Goal: Information Seeking & Learning: Learn about a topic

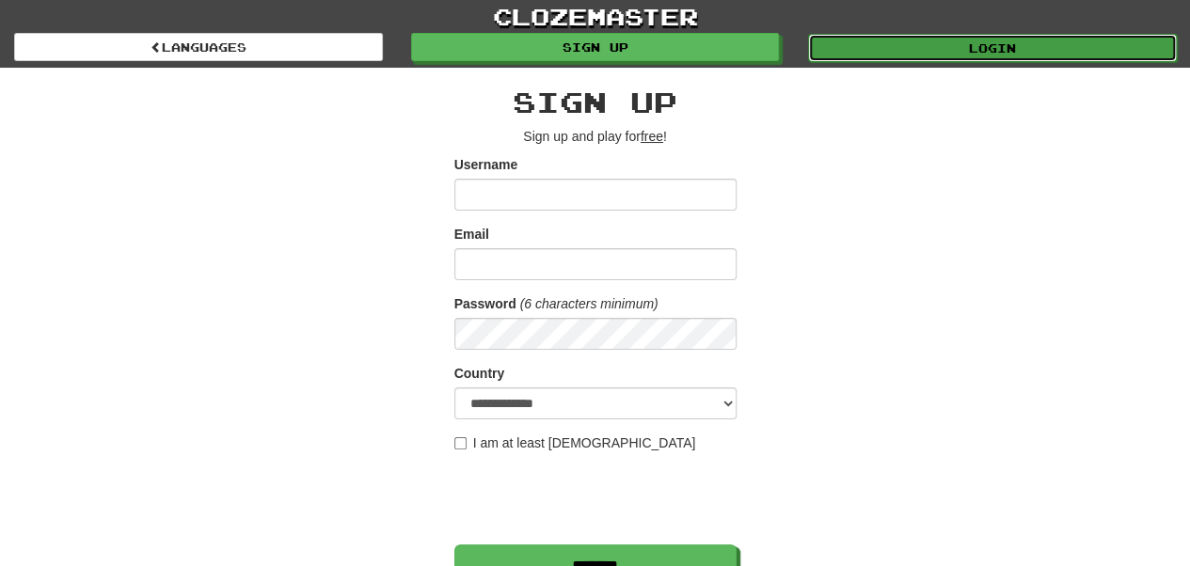
click at [843, 43] on link "Login" at bounding box center [992, 48] width 369 height 28
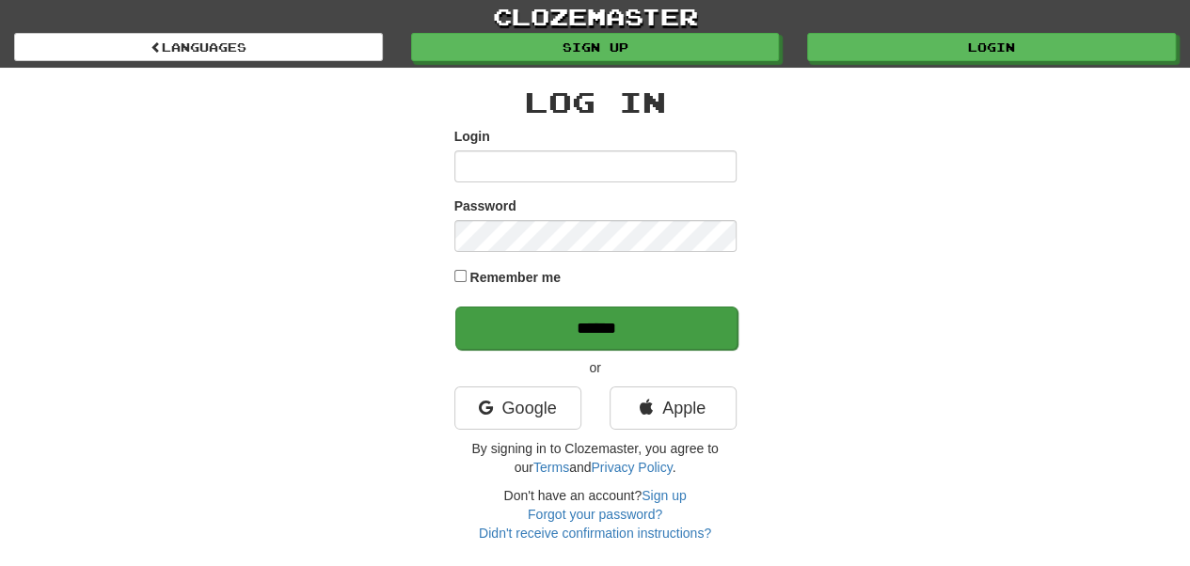
type input "**********"
click at [653, 333] on input "******" at bounding box center [596, 328] width 282 height 43
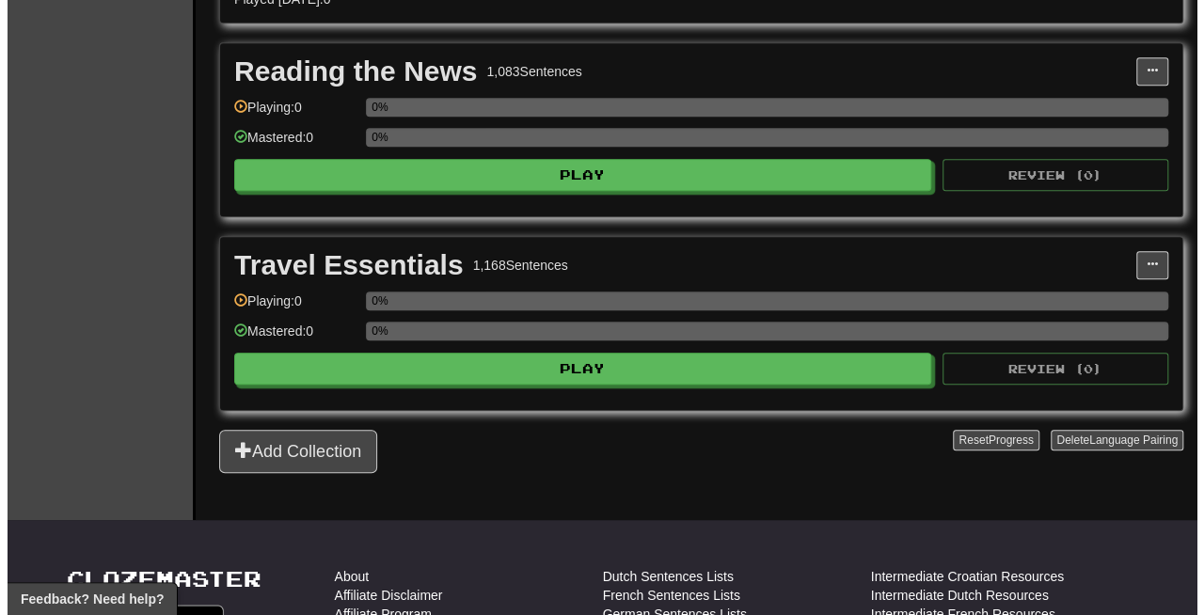
scroll to position [607, 0]
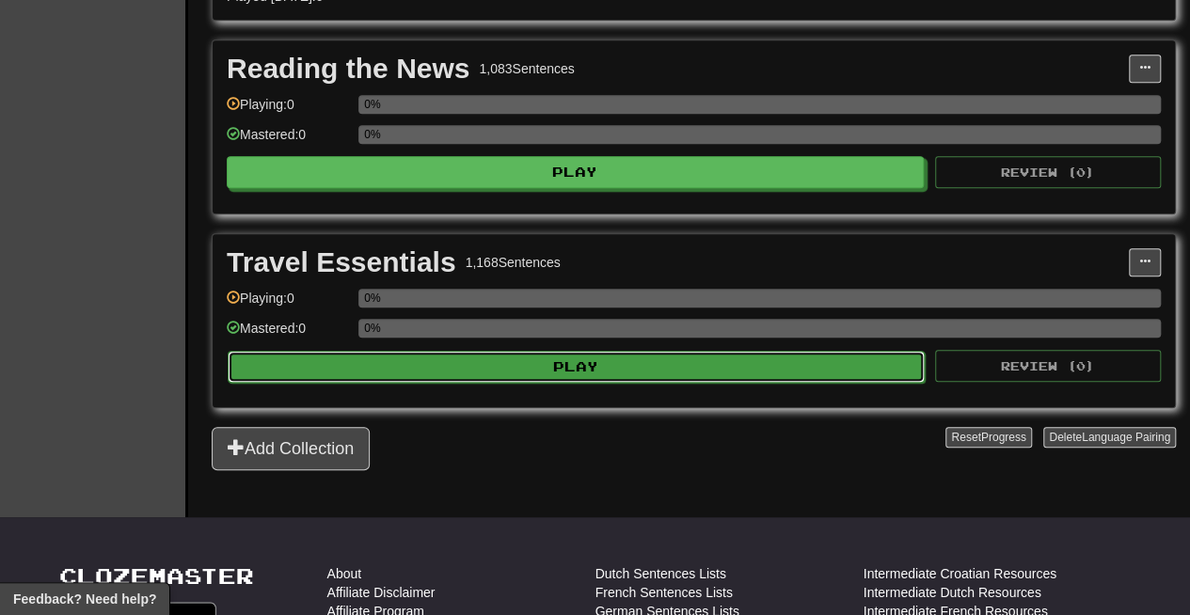
click at [613, 358] on button "Play" at bounding box center [576, 367] width 697 height 32
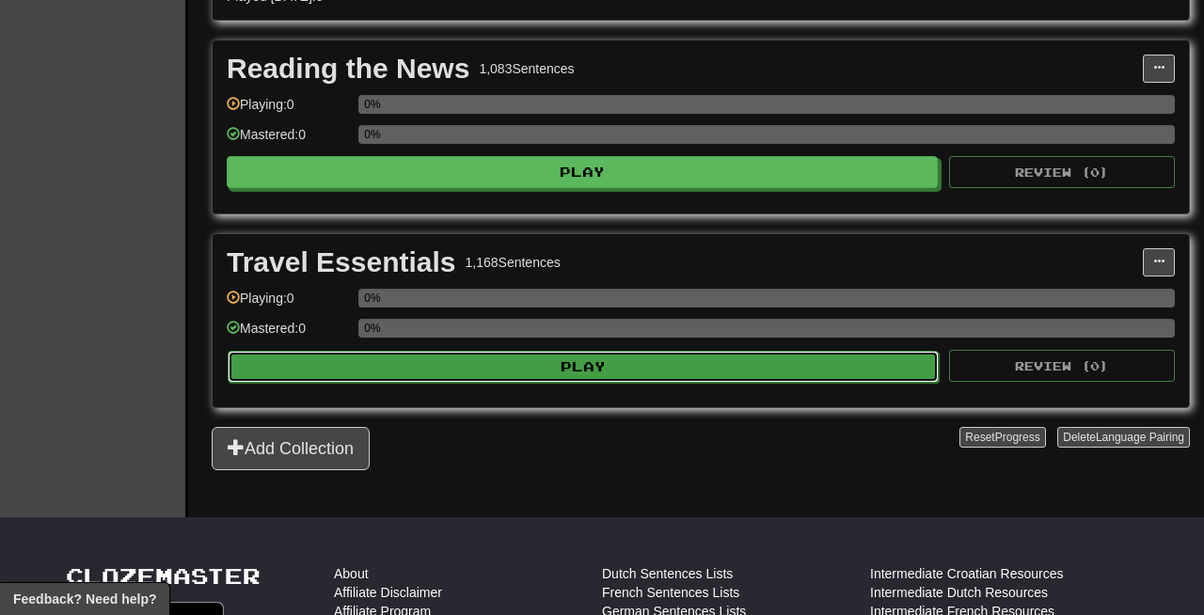
select select "**"
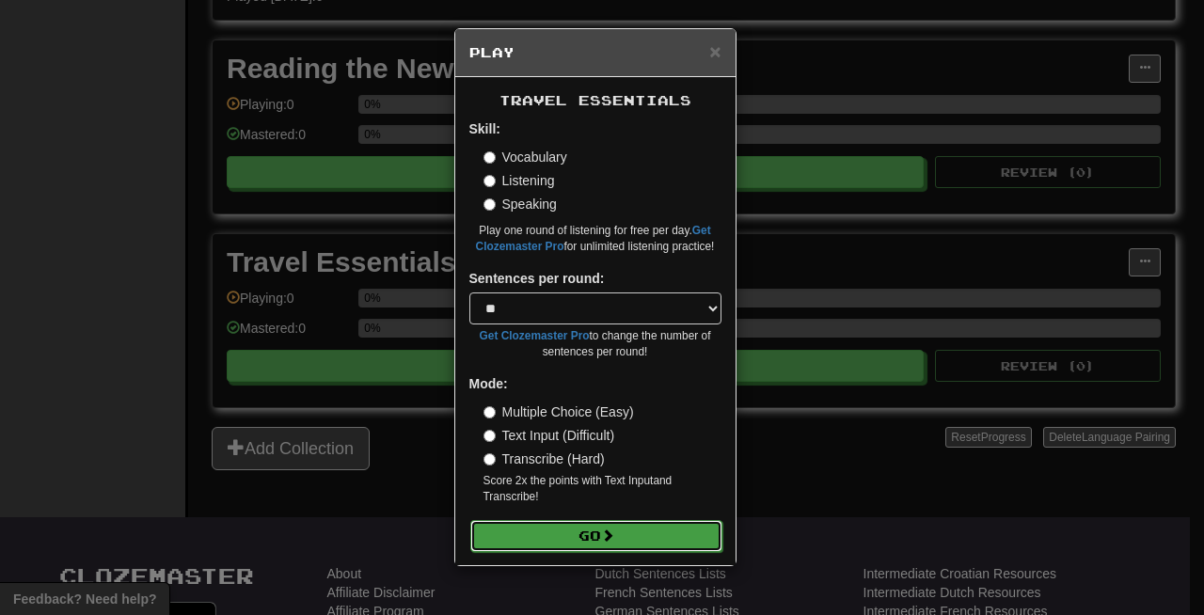
click at [560, 523] on button "Go" at bounding box center [596, 536] width 252 height 32
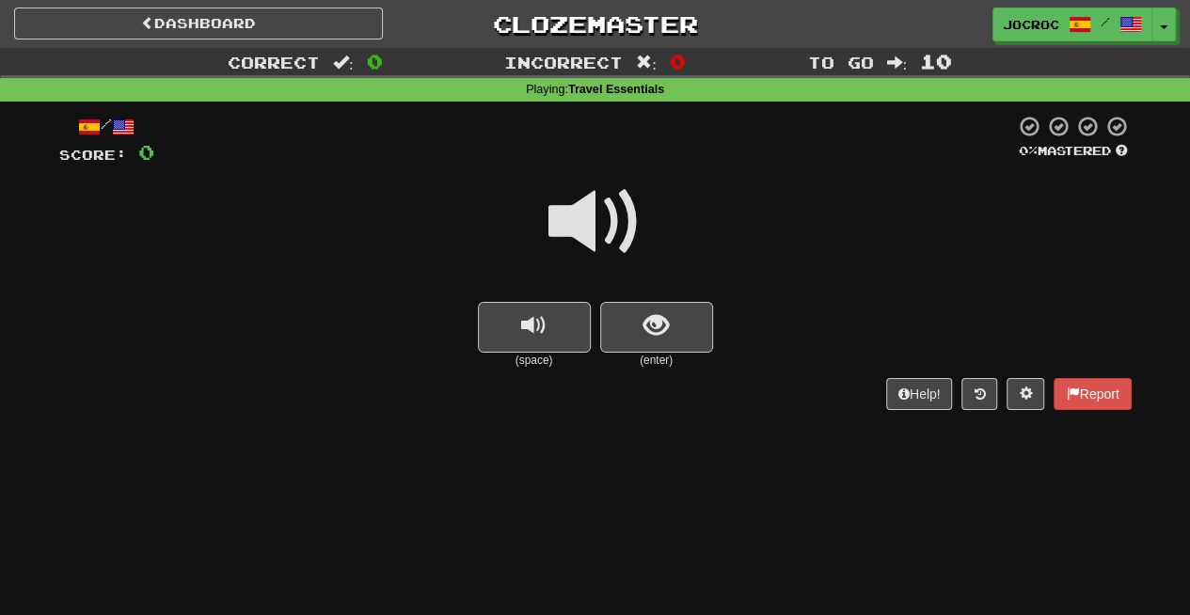
click at [573, 219] on span at bounding box center [595, 222] width 94 height 94
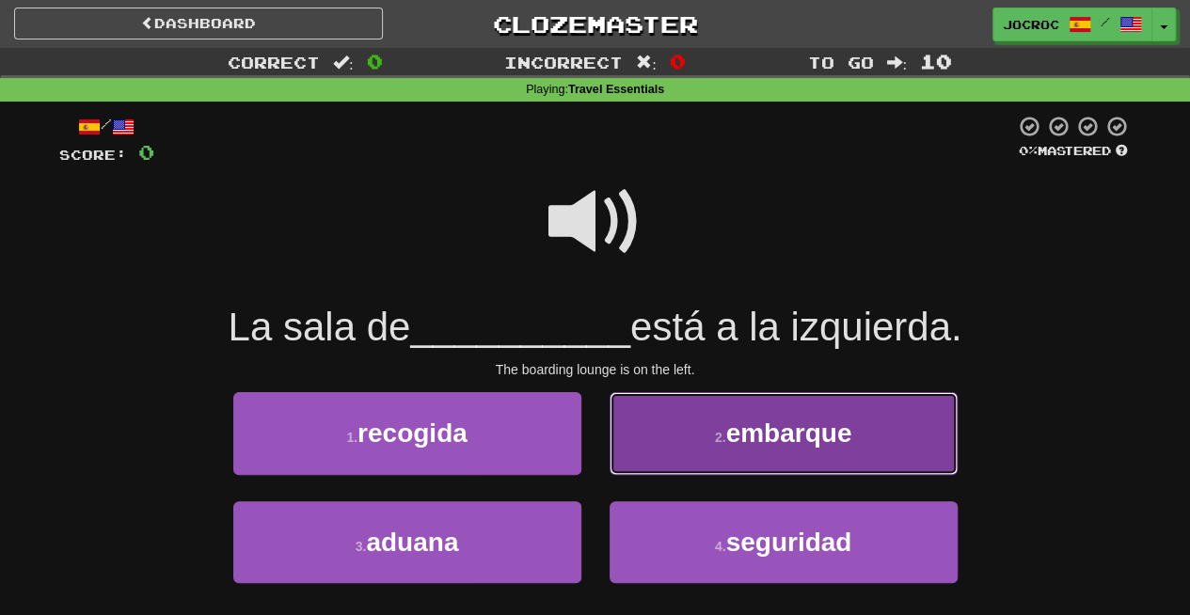
click at [766, 427] on span "embarque" at bounding box center [788, 432] width 126 height 29
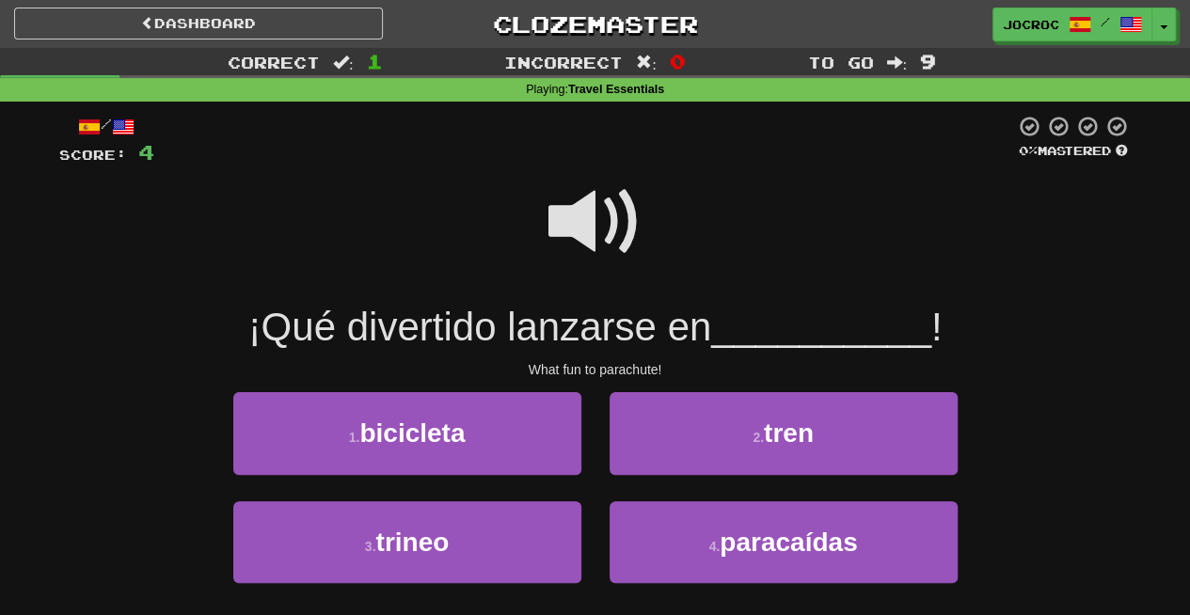
click at [564, 232] on span at bounding box center [595, 222] width 94 height 94
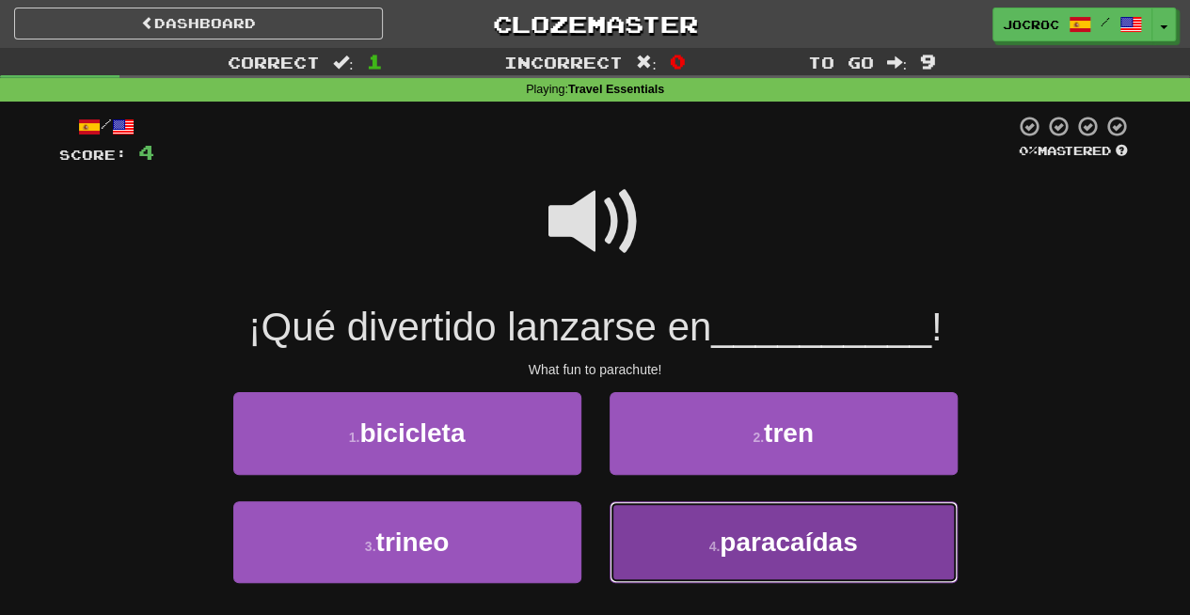
click at [673, 519] on button "4 . paracaídas" at bounding box center [783, 542] width 348 height 82
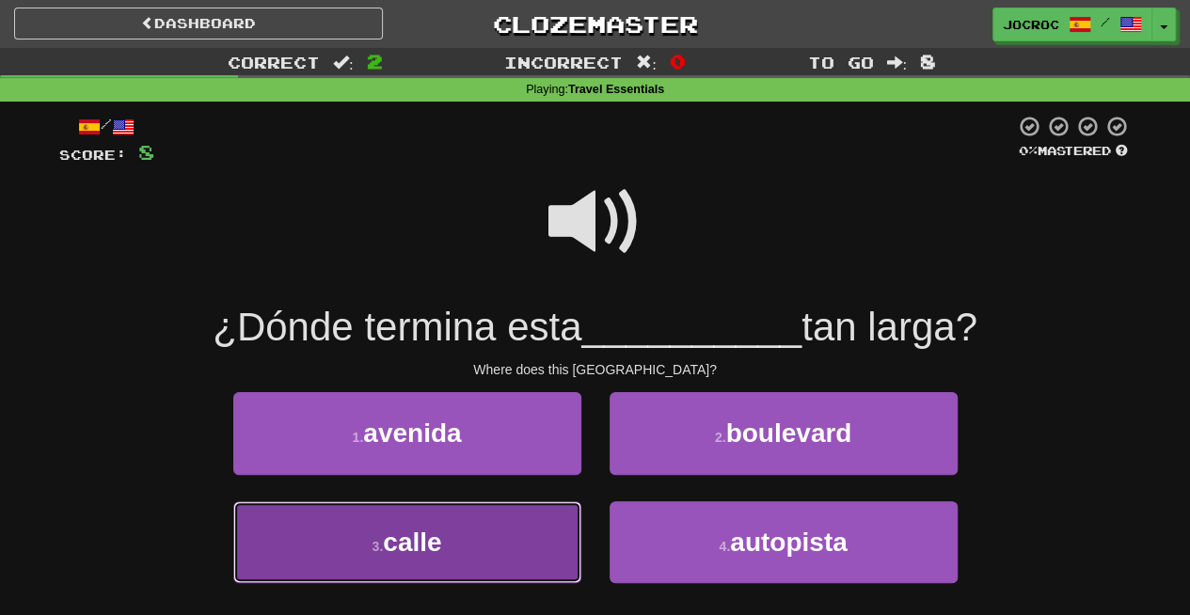
click at [481, 528] on button "3 . calle" at bounding box center [407, 542] width 348 height 82
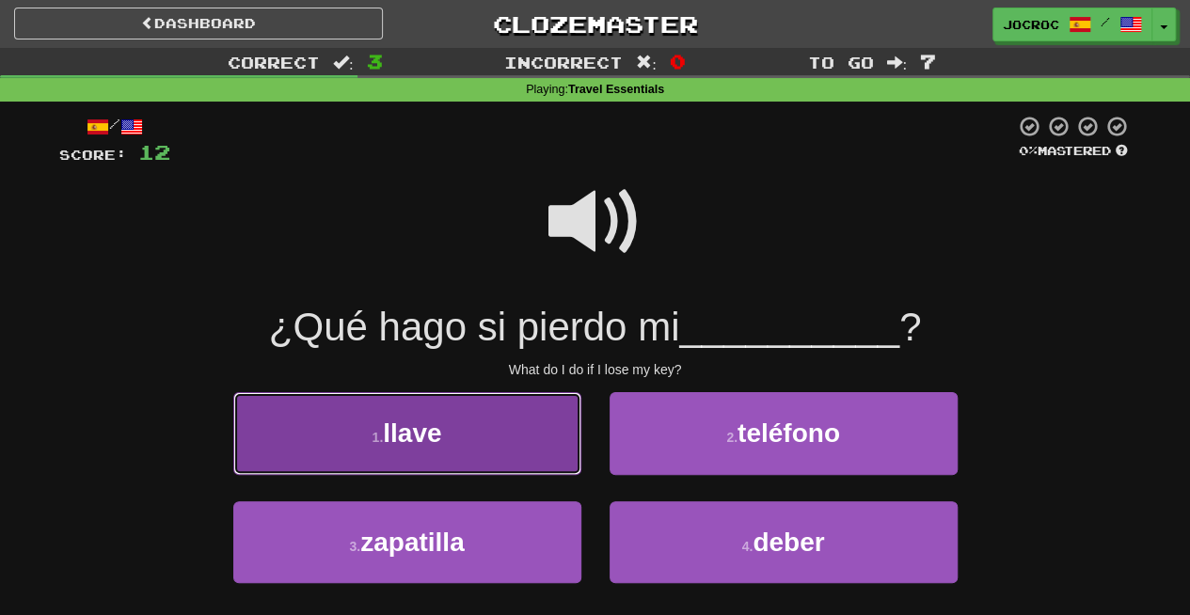
click at [466, 446] on button "1 . llave" at bounding box center [407, 433] width 348 height 82
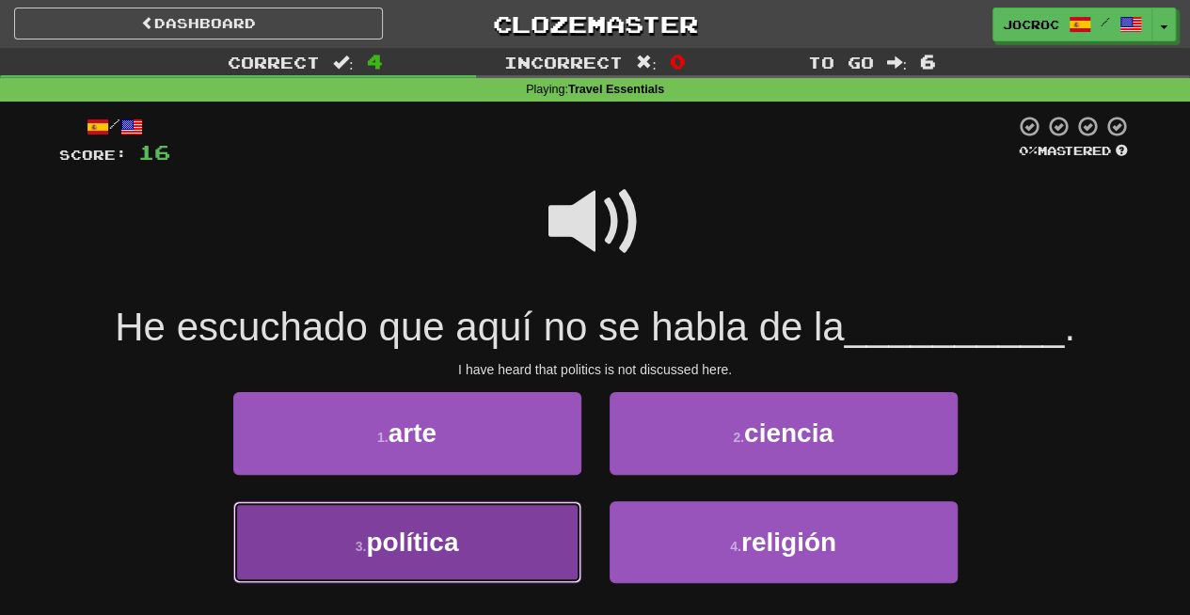
click at [496, 549] on button "3 . política" at bounding box center [407, 542] width 348 height 82
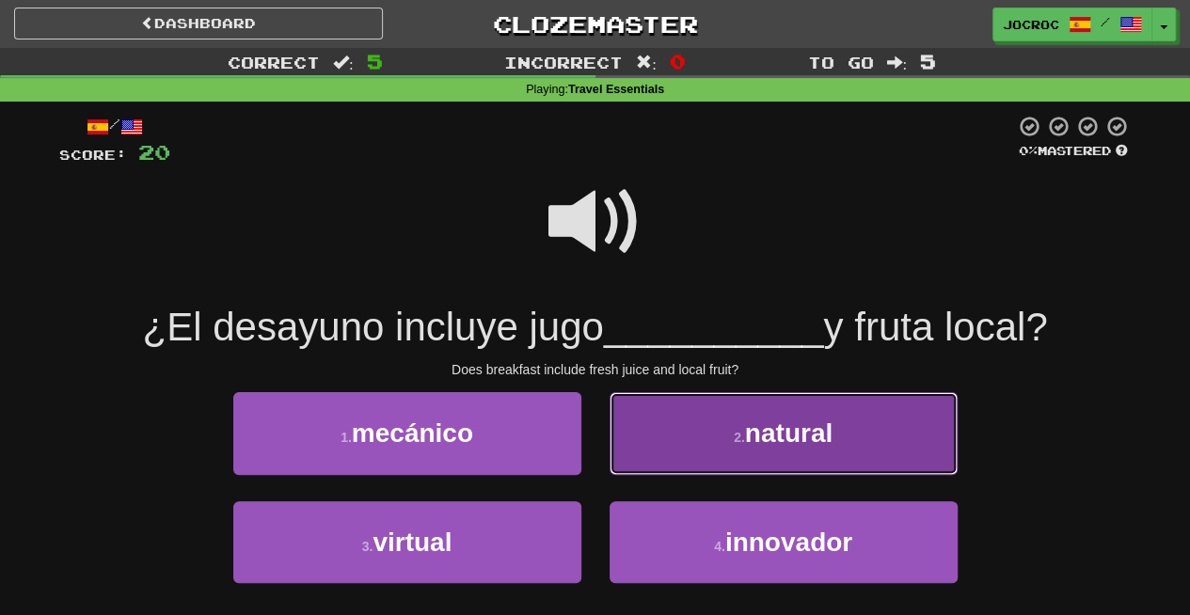
click at [738, 435] on small "2 ." at bounding box center [738, 437] width 11 height 15
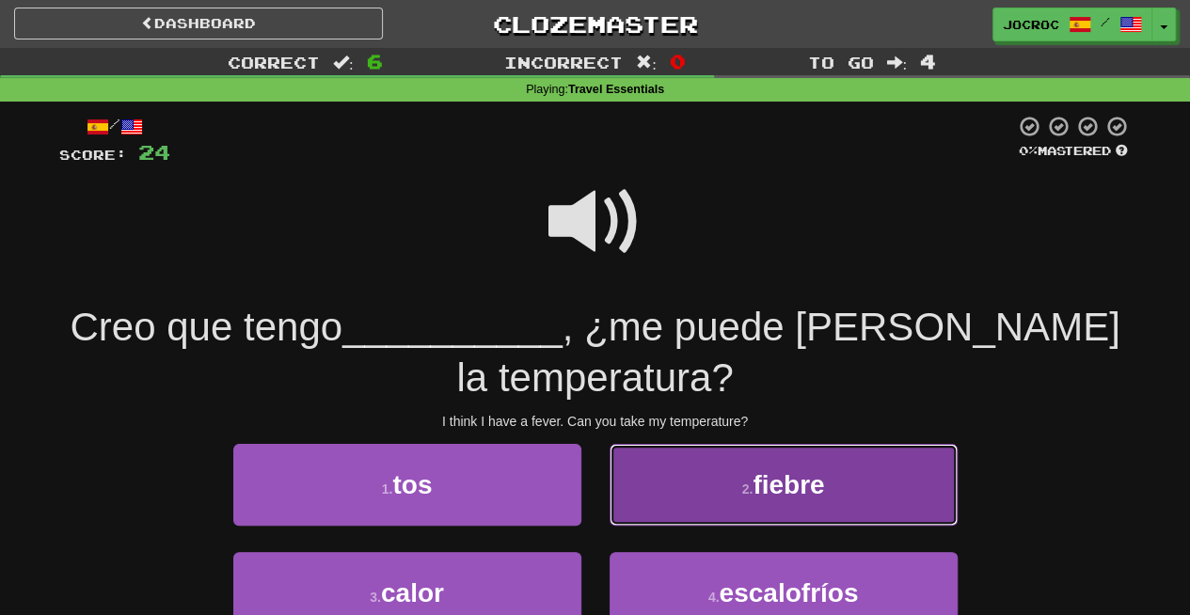
click at [749, 478] on button "2 . fiebre" at bounding box center [783, 485] width 348 height 82
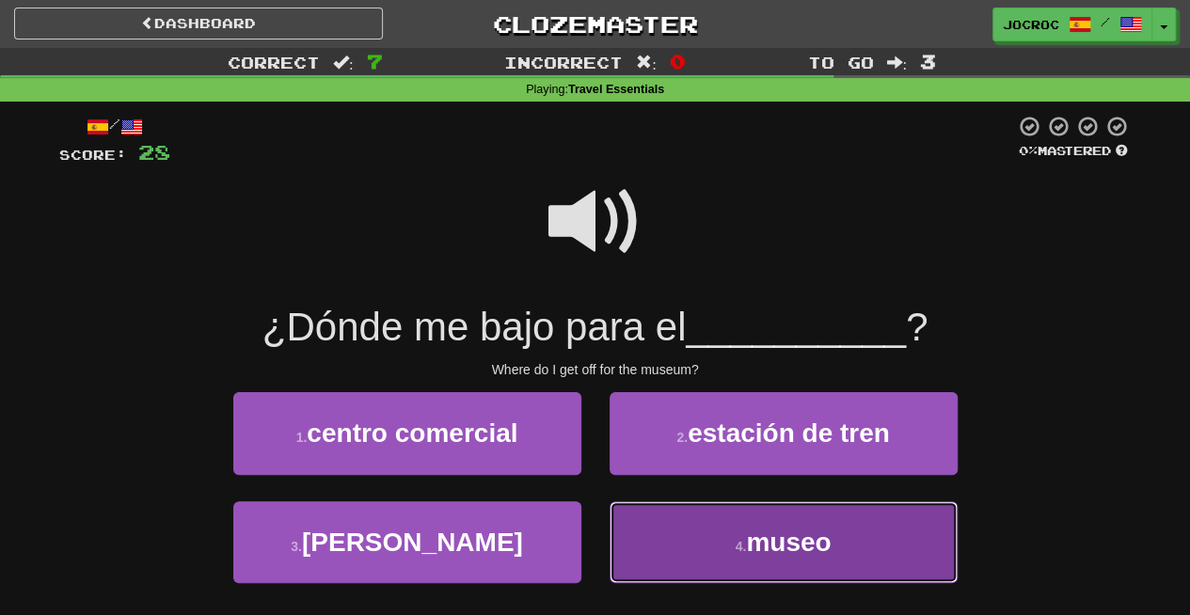
click at [794, 557] on button "4 . museo" at bounding box center [783, 542] width 348 height 82
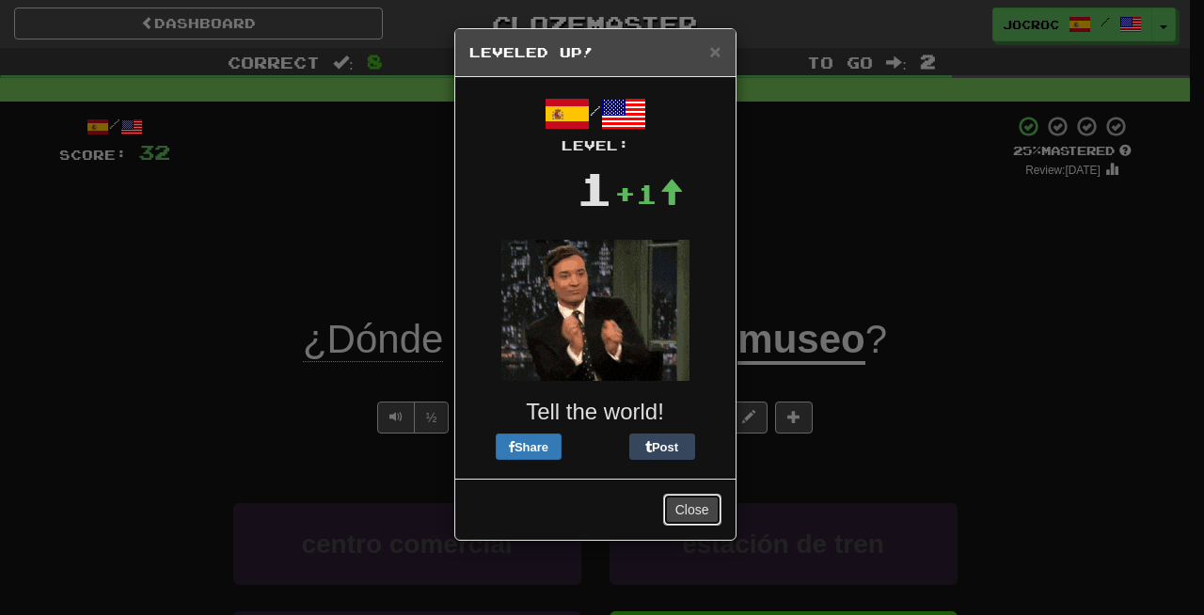
click at [698, 512] on button "Close" at bounding box center [692, 510] width 58 height 32
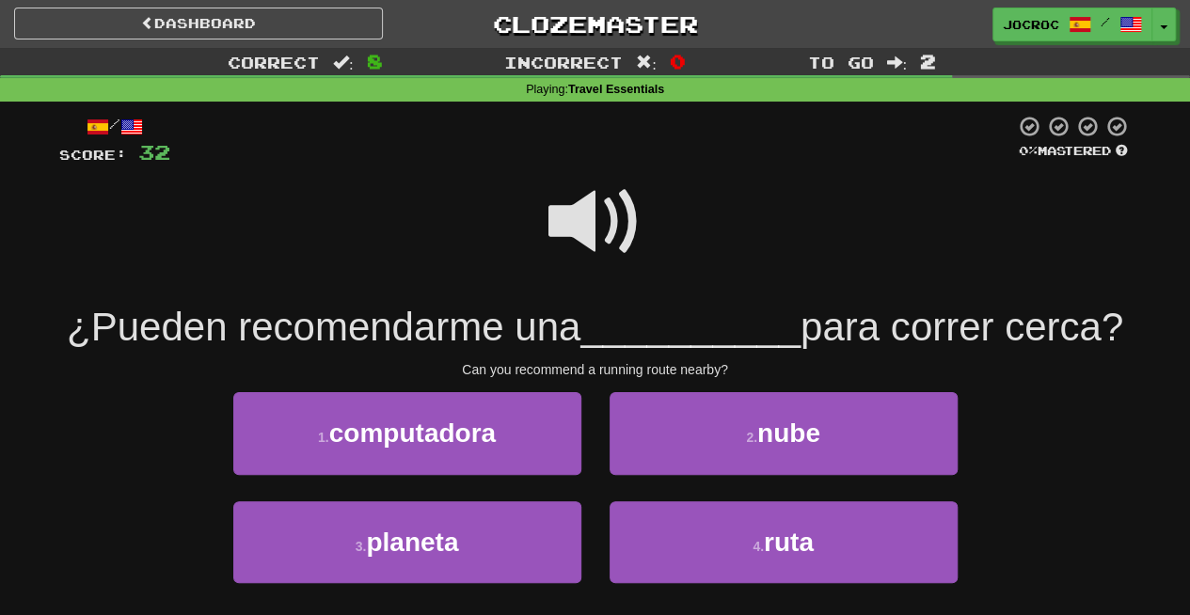
click at [610, 233] on span at bounding box center [595, 222] width 94 height 94
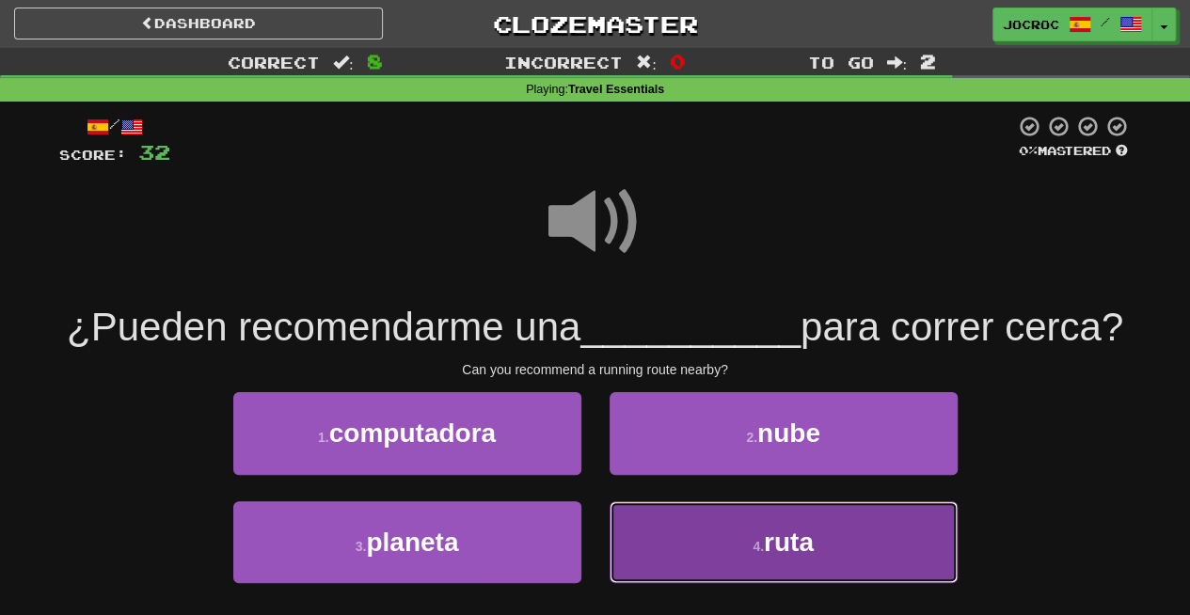
click at [724, 570] on button "4 . ruta" at bounding box center [783, 542] width 348 height 82
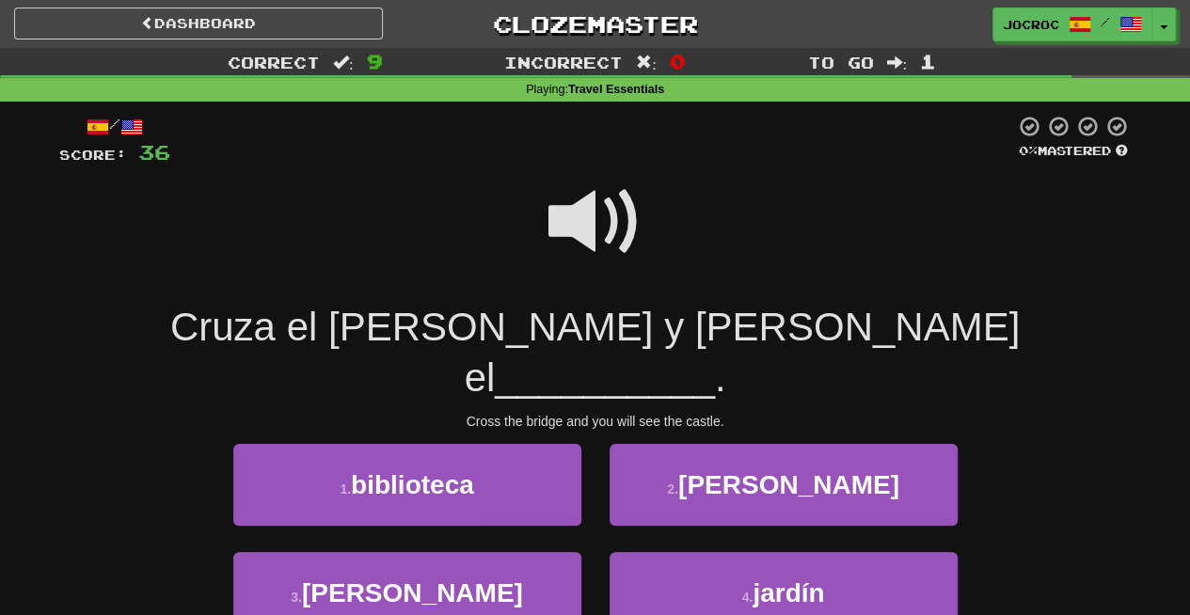
click at [440, 593] on div "3 . castillo" at bounding box center [407, 606] width 376 height 108
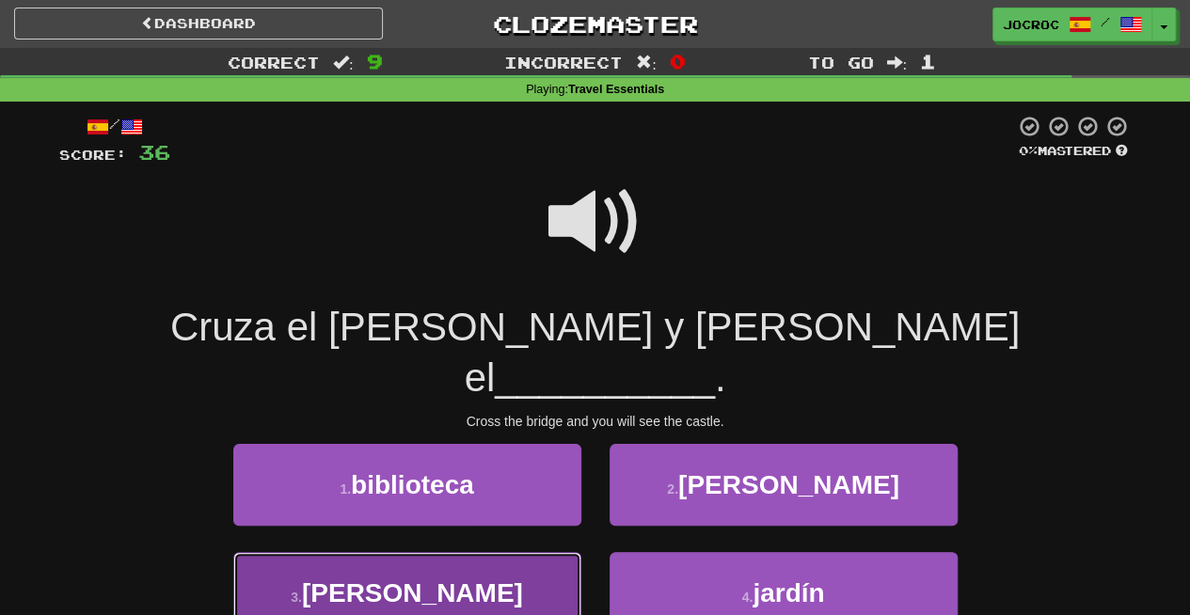
click at [470, 552] on button "3 . castillo" at bounding box center [407, 593] width 348 height 82
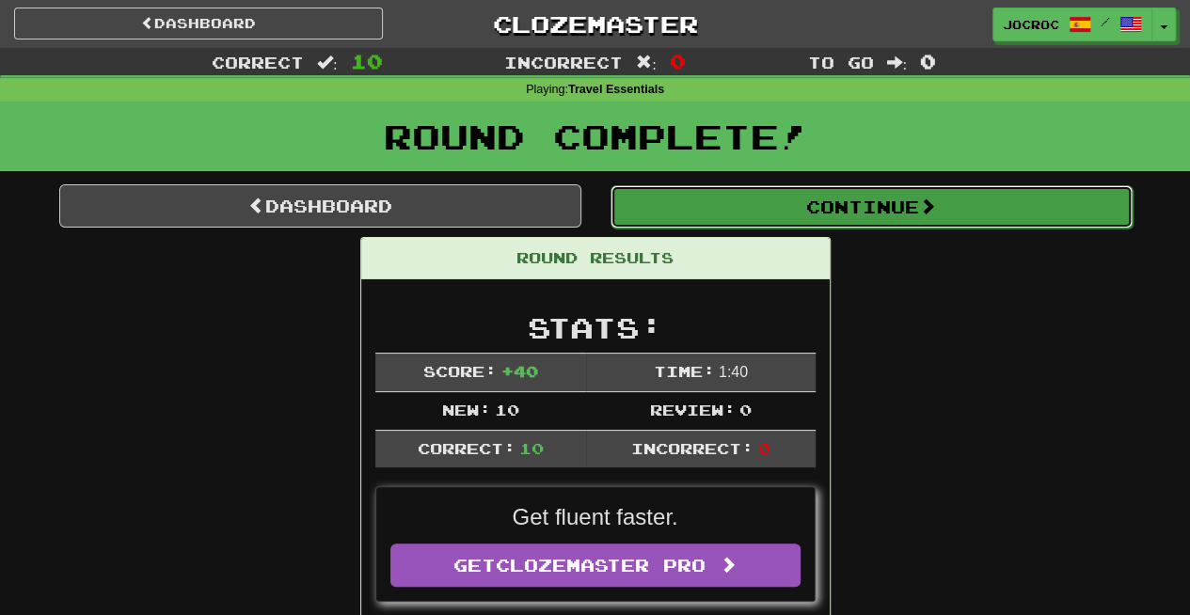
click at [745, 215] on button "Continue" at bounding box center [871, 206] width 522 height 43
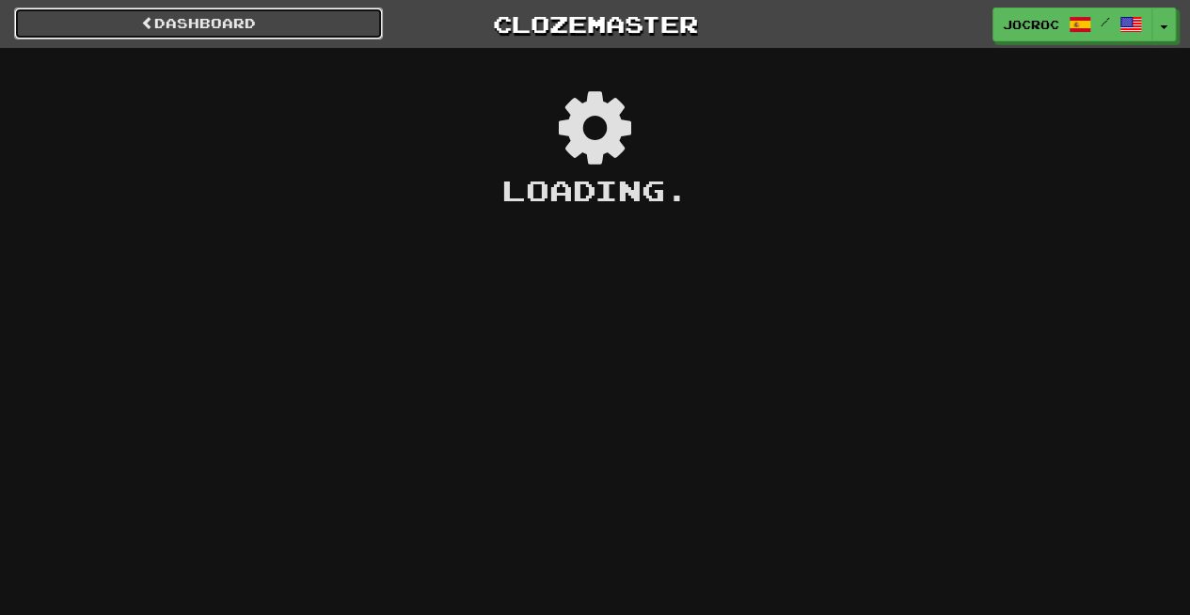
click at [342, 32] on link "Dashboard" at bounding box center [198, 24] width 369 height 32
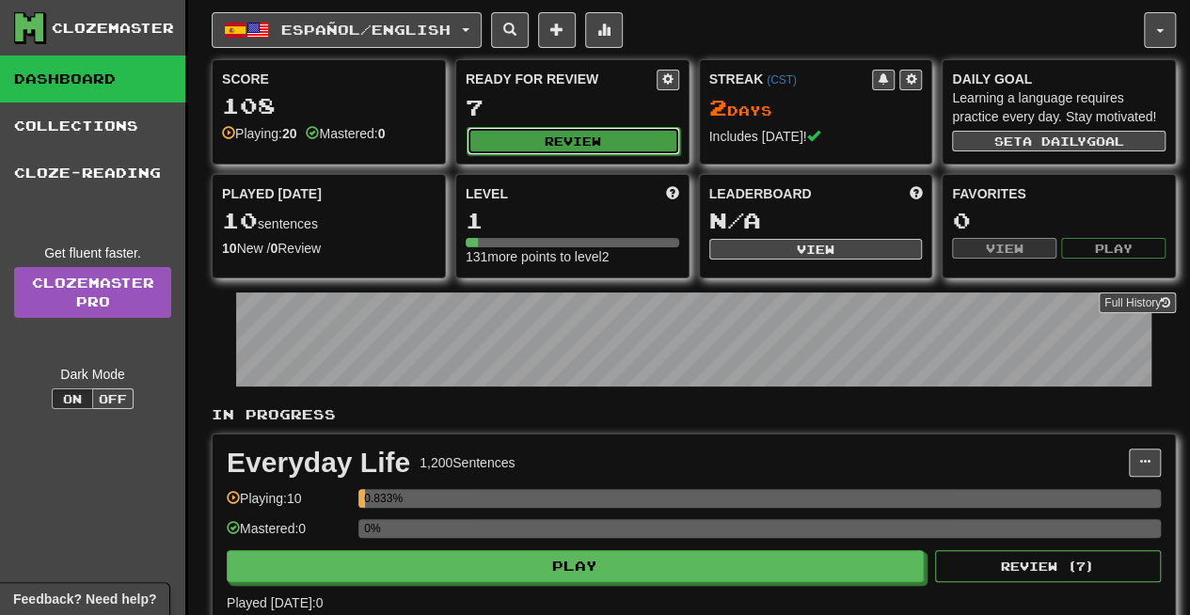
click at [621, 141] on button "Review" at bounding box center [572, 141] width 213 height 28
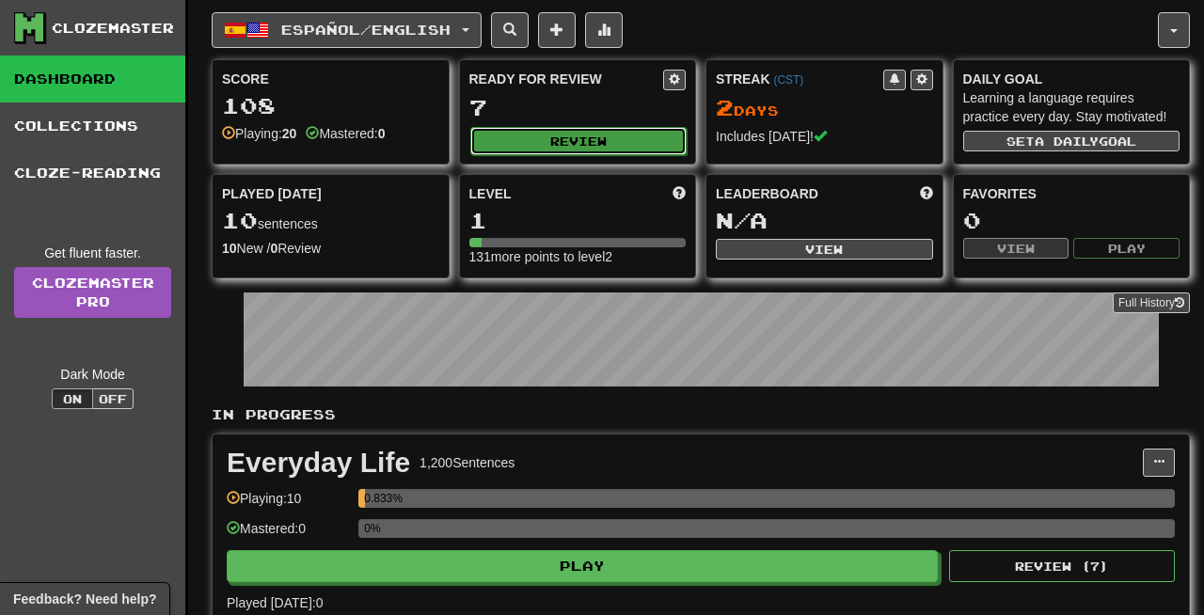
select select "**"
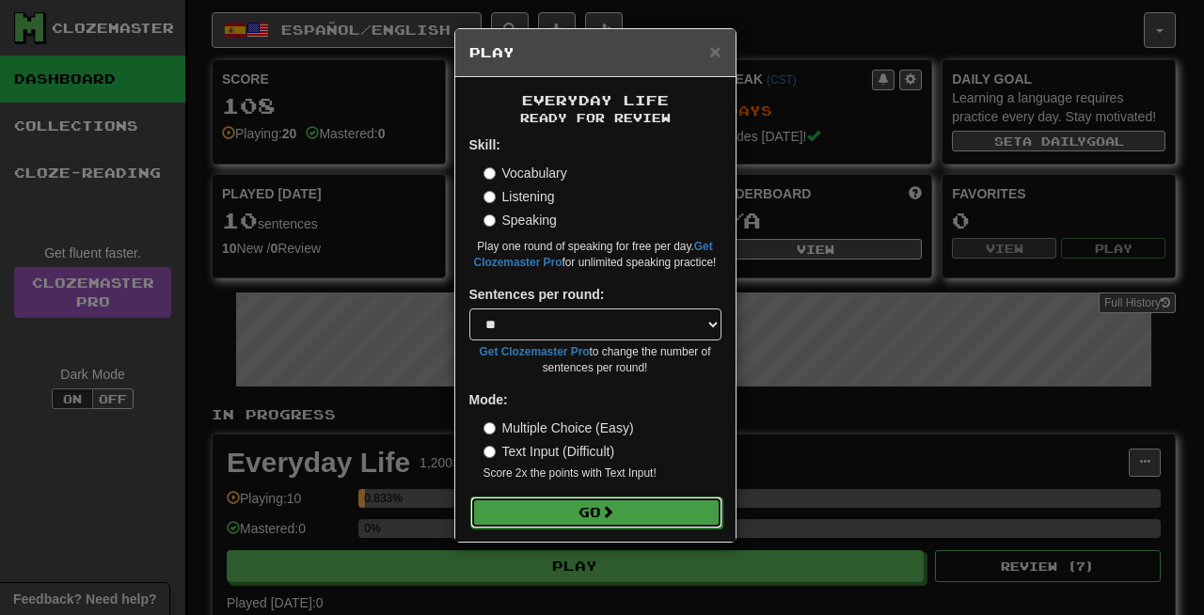
click at [557, 503] on button "Go" at bounding box center [596, 513] width 252 height 32
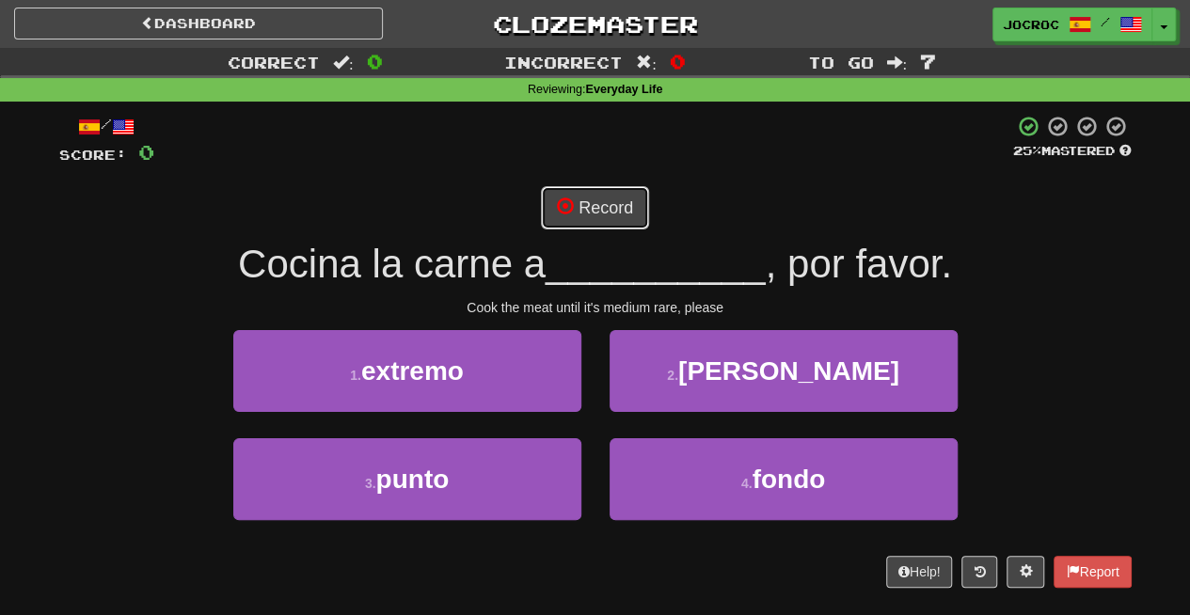
click at [580, 220] on button "Record" at bounding box center [595, 207] width 108 height 43
click at [675, 208] on div "Recording..." at bounding box center [595, 207] width 1072 height 43
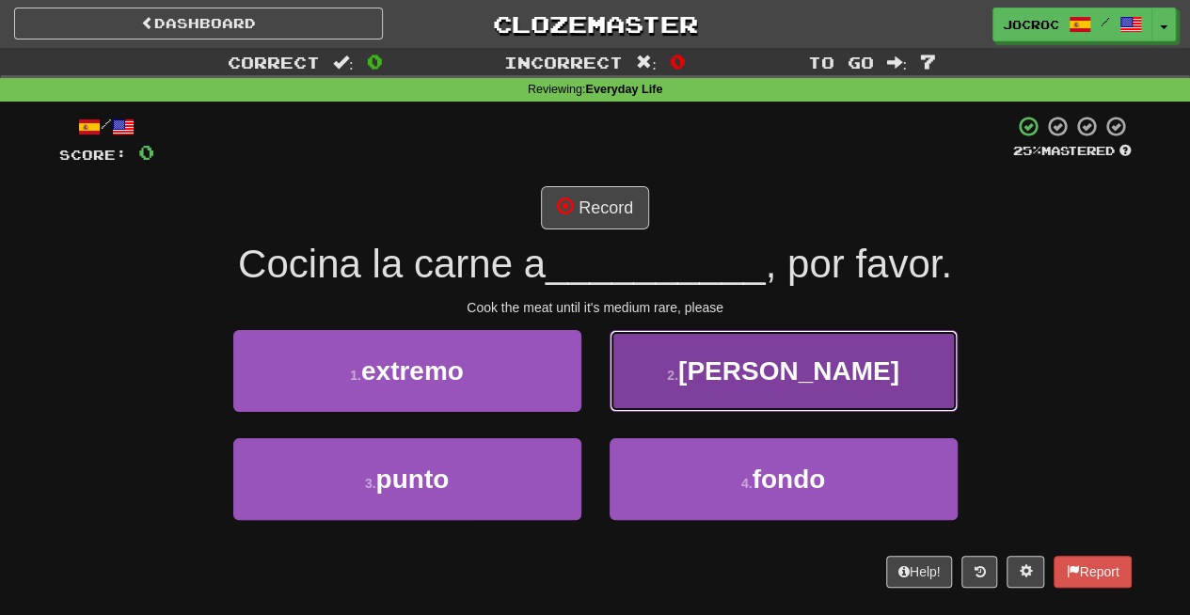
click at [709, 379] on button "2 . tope" at bounding box center [783, 371] width 348 height 82
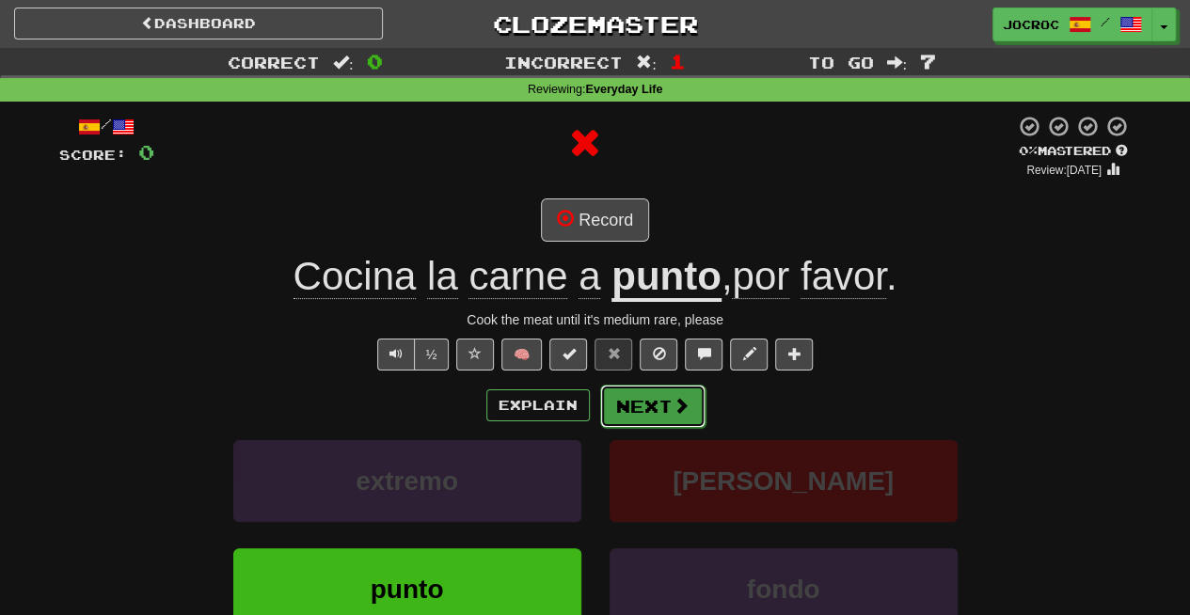
click at [656, 413] on button "Next" at bounding box center [652, 406] width 105 height 43
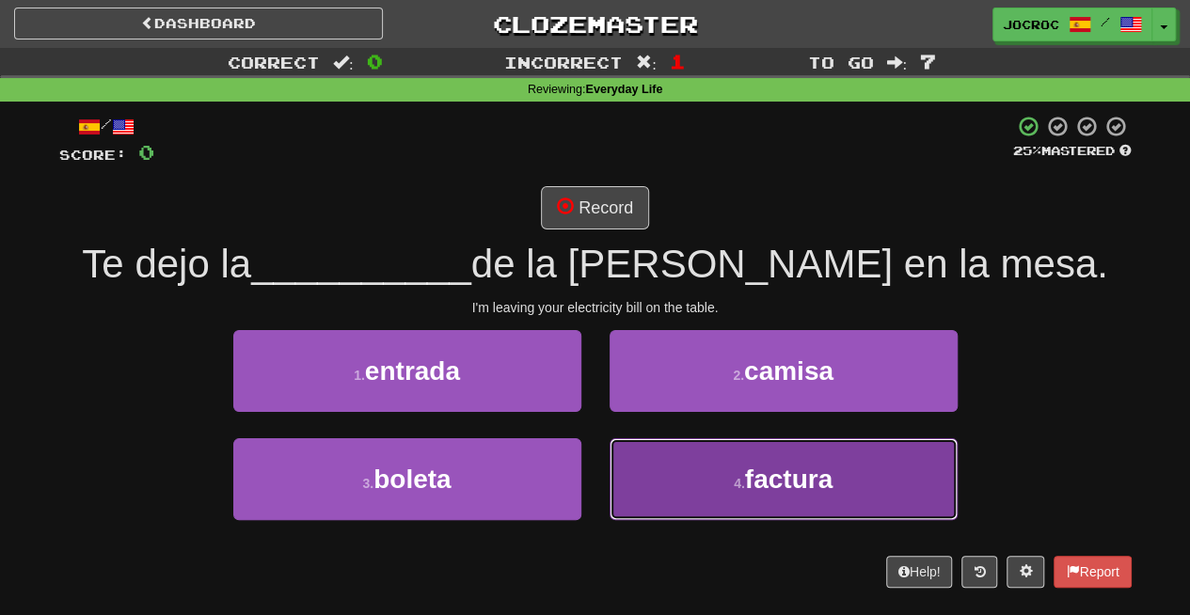
click at [630, 494] on button "4 . factura" at bounding box center [783, 479] width 348 height 82
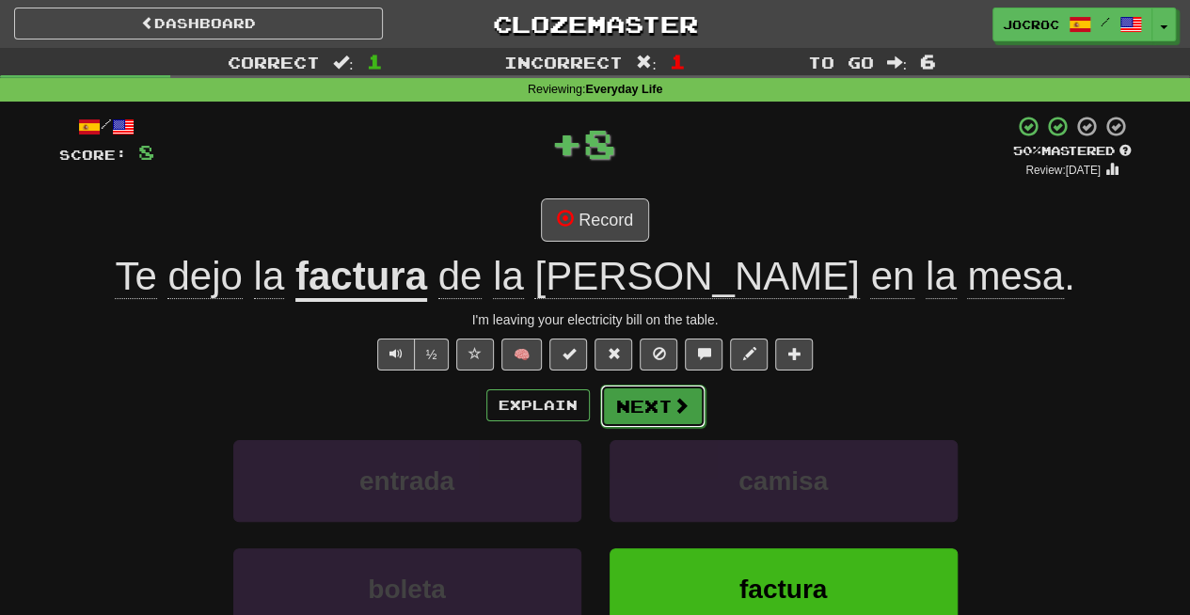
click at [639, 389] on button "Next" at bounding box center [652, 406] width 105 height 43
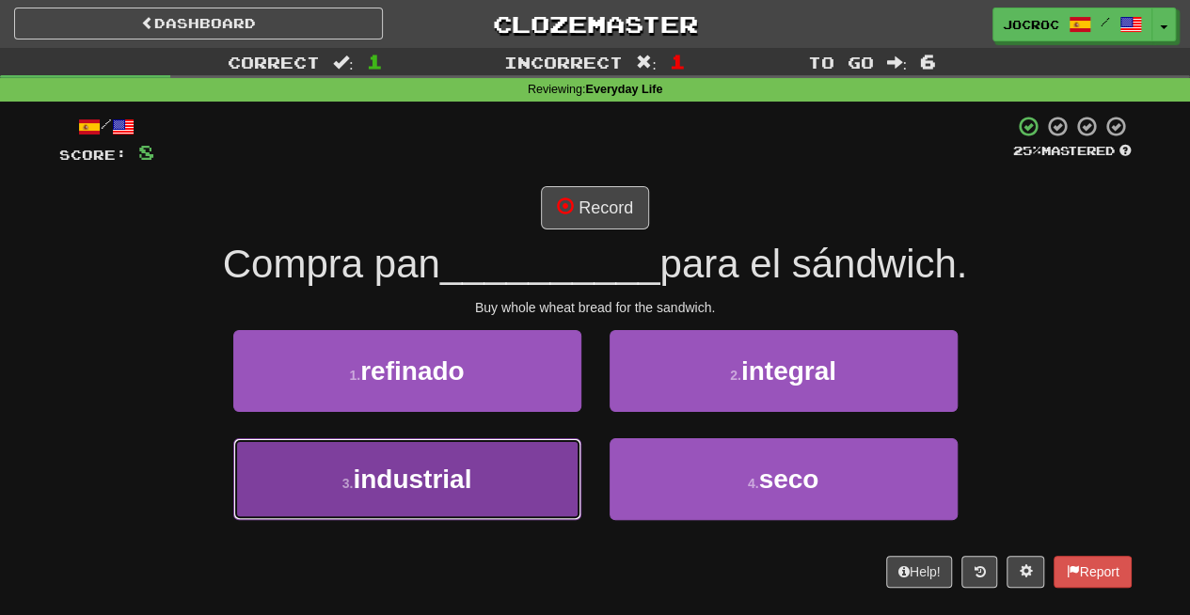
click at [536, 462] on button "3 . industrial" at bounding box center [407, 479] width 348 height 82
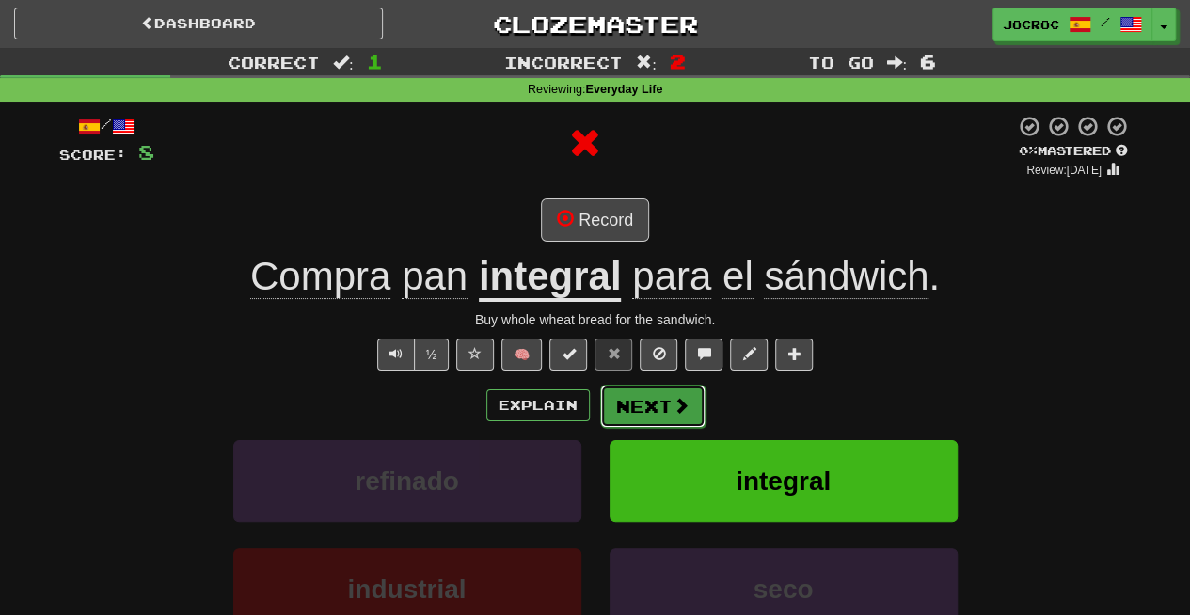
click at [659, 394] on button "Next" at bounding box center [652, 406] width 105 height 43
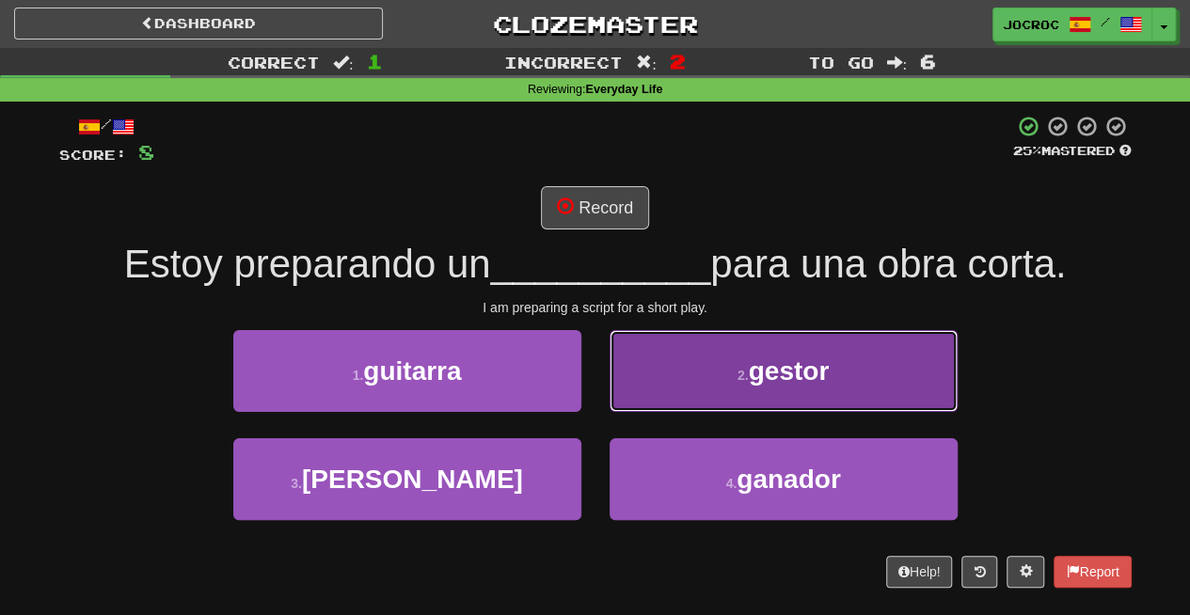
click at [683, 361] on button "2 . gestor" at bounding box center [783, 371] width 348 height 82
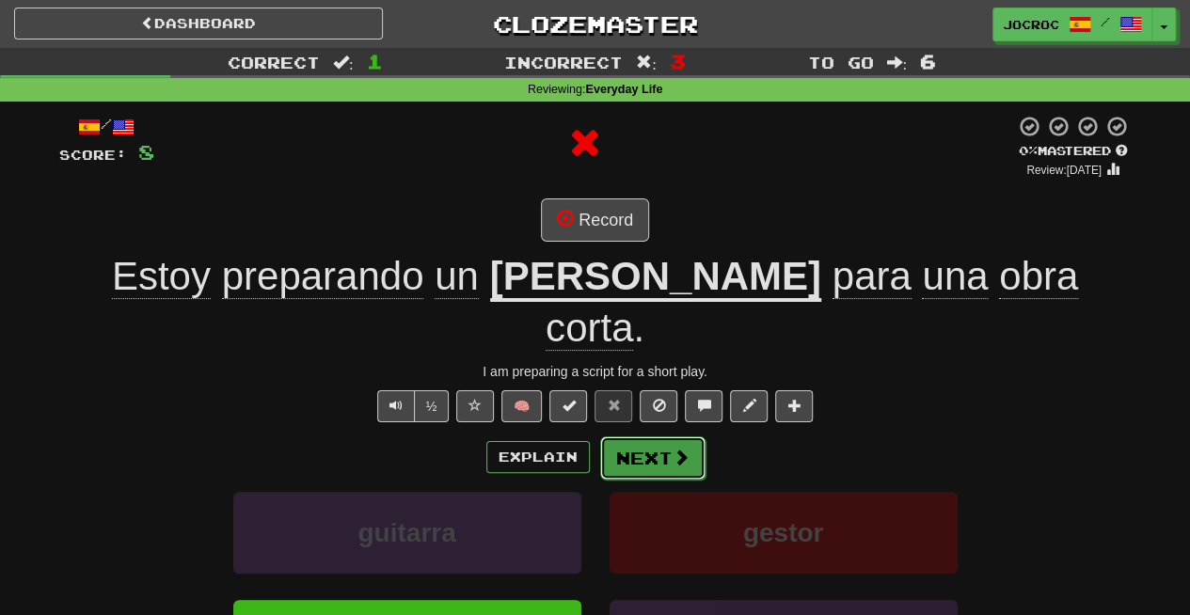
click at [680, 449] on span at bounding box center [680, 457] width 17 height 17
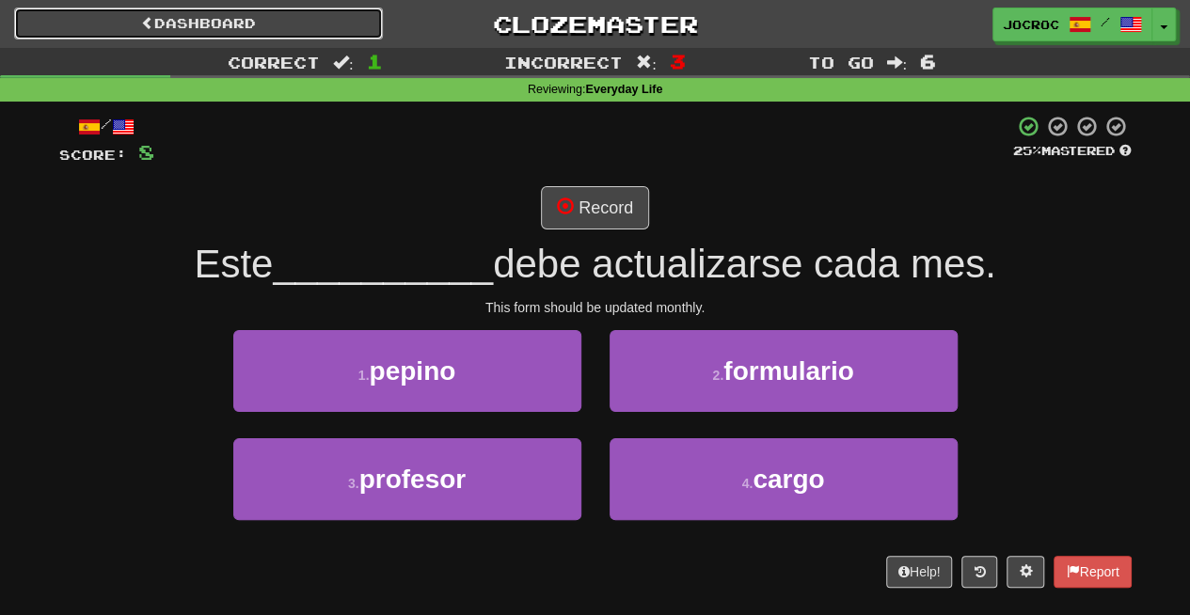
click at [140, 34] on link "Dashboard" at bounding box center [198, 24] width 369 height 32
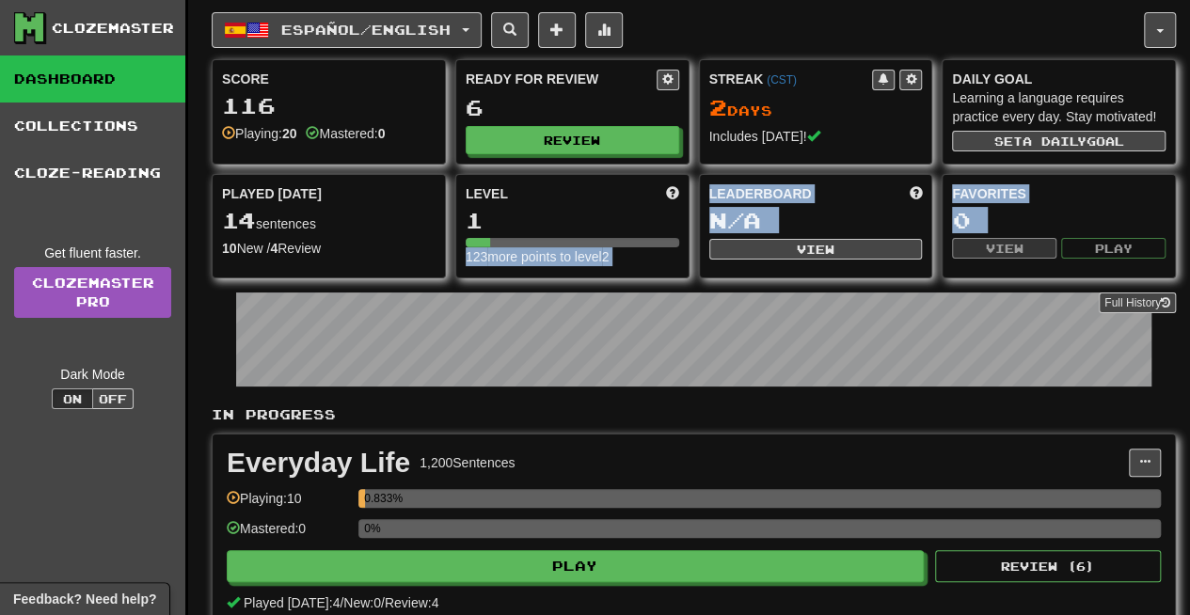
click at [568, 351] on div "Español / English Español / English Streak: 2 Review: 6 Points [DATE]: 48 Langu…" at bounding box center [694, 571] width 964 height 1143
click at [1139, 295] on button "Full History" at bounding box center [1136, 302] width 77 height 21
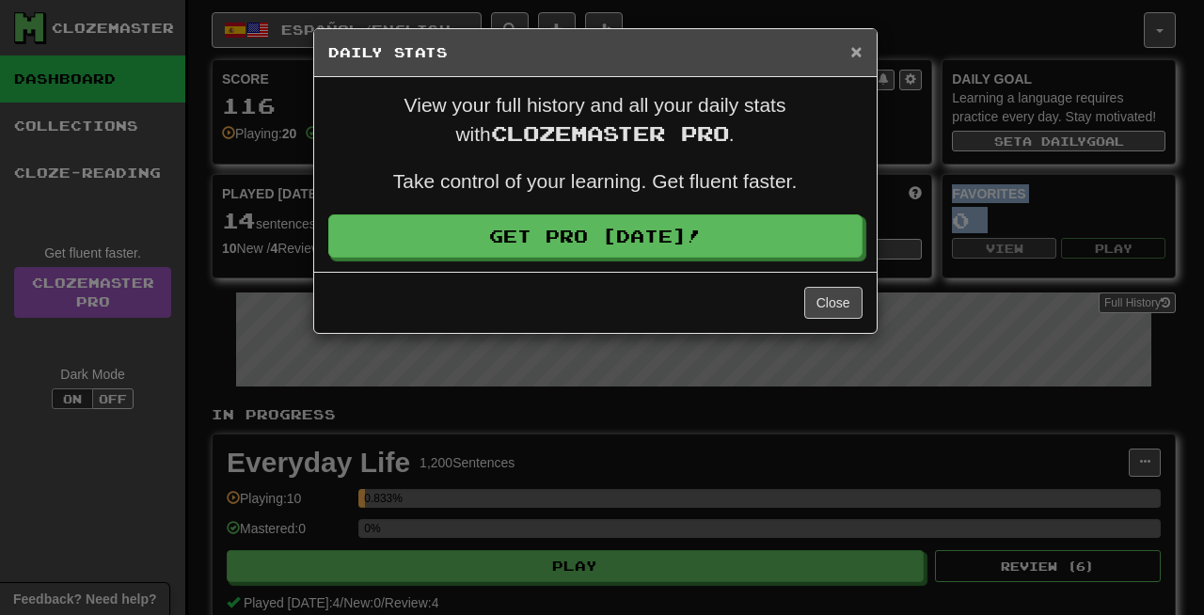
click at [857, 53] on span "×" at bounding box center [855, 51] width 11 height 22
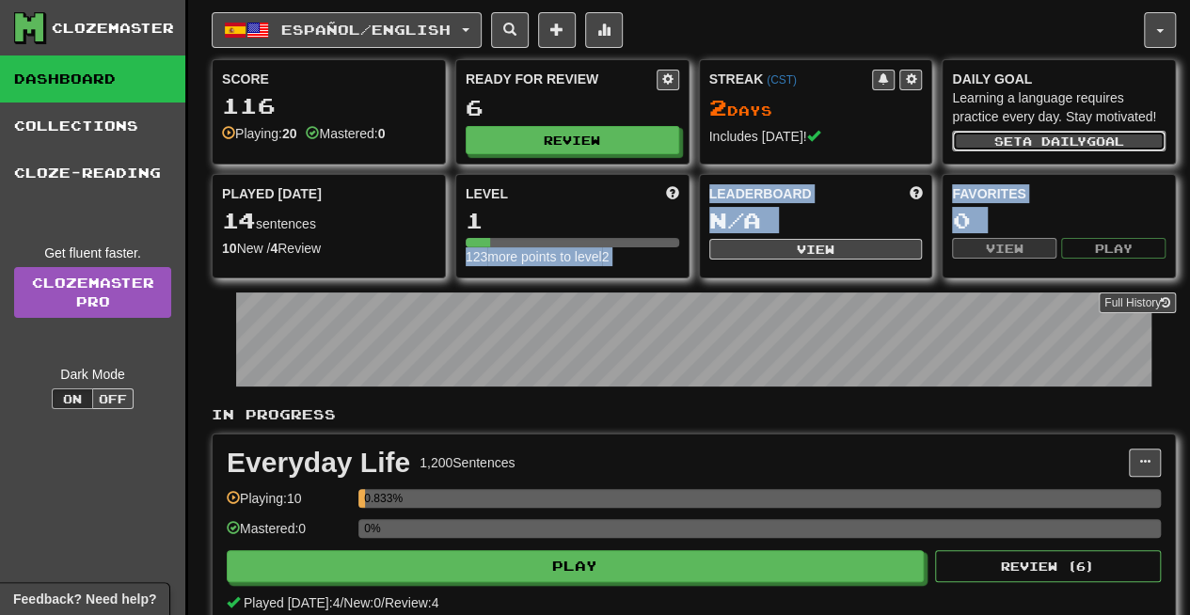
click at [1048, 140] on span "a daily" at bounding box center [1054, 140] width 64 height 13
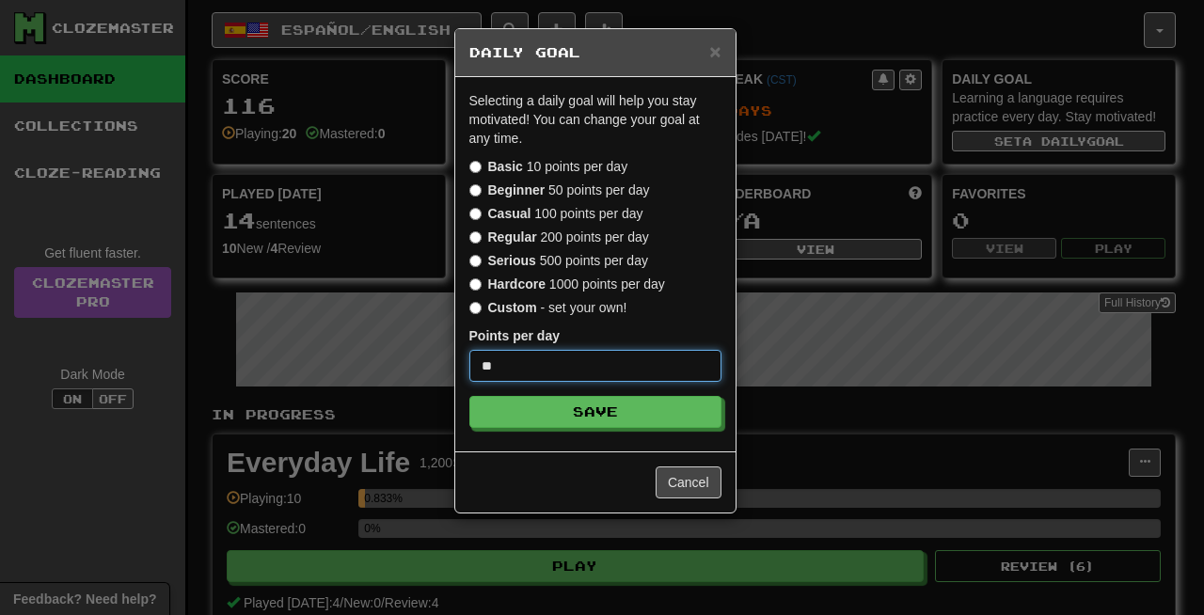
click at [498, 367] on input "**" at bounding box center [595, 366] width 252 height 32
type input "*"
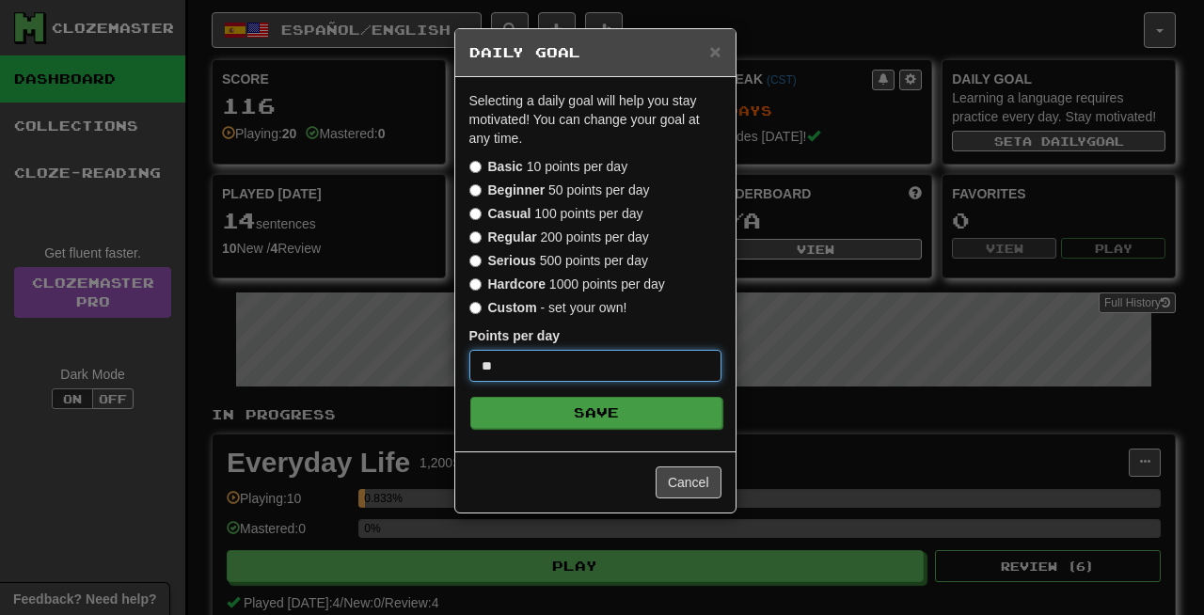
type input "**"
click at [661, 410] on button "Save" at bounding box center [596, 413] width 252 height 32
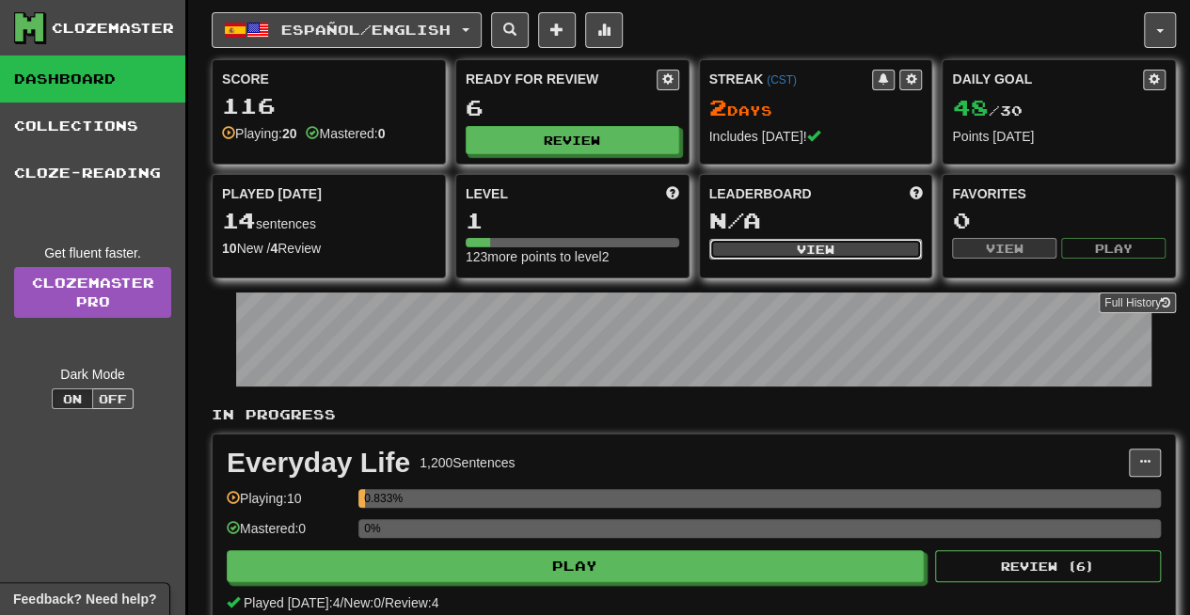
click at [767, 243] on button "View" at bounding box center [815, 249] width 213 height 21
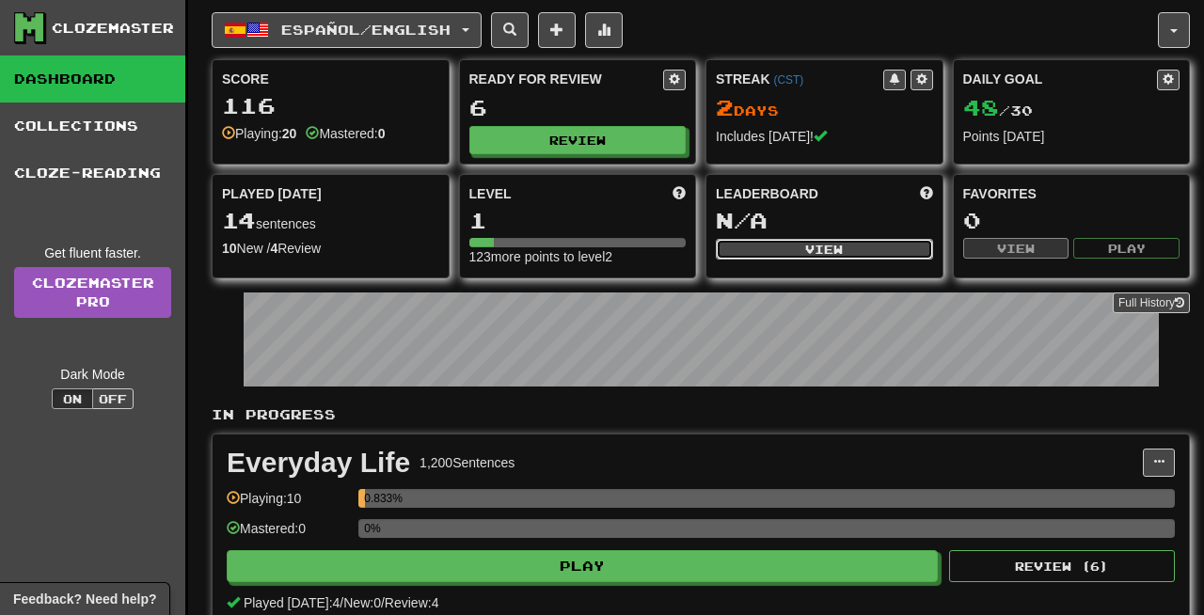
select select "**********"
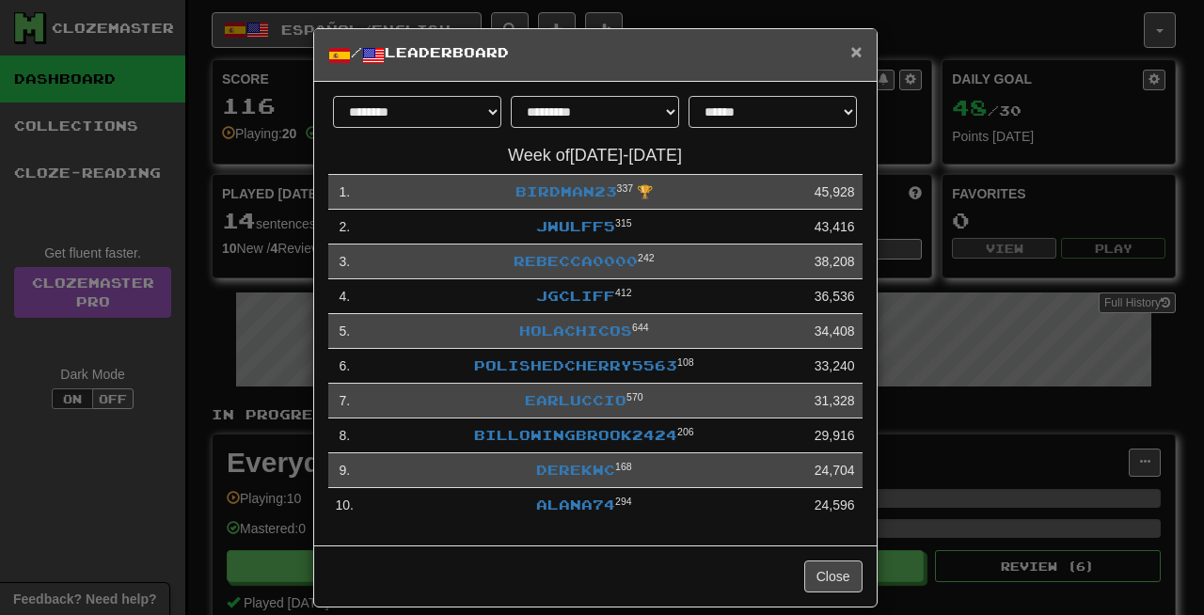
click at [850, 43] on span "×" at bounding box center [855, 51] width 11 height 22
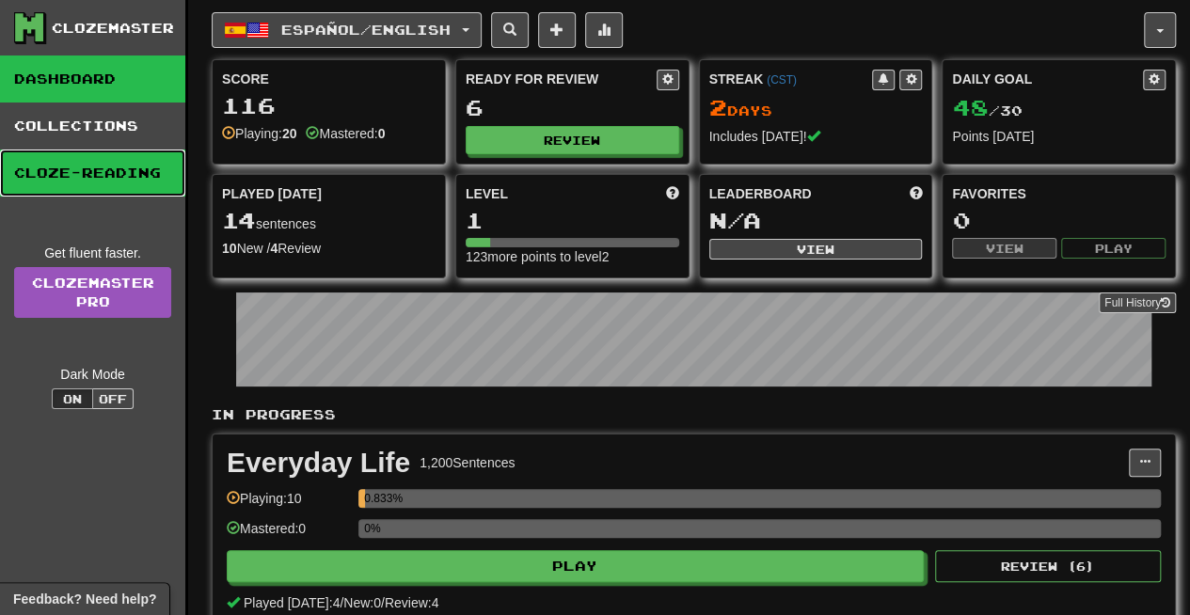
click at [103, 194] on link "Cloze-Reading" at bounding box center [92, 173] width 185 height 47
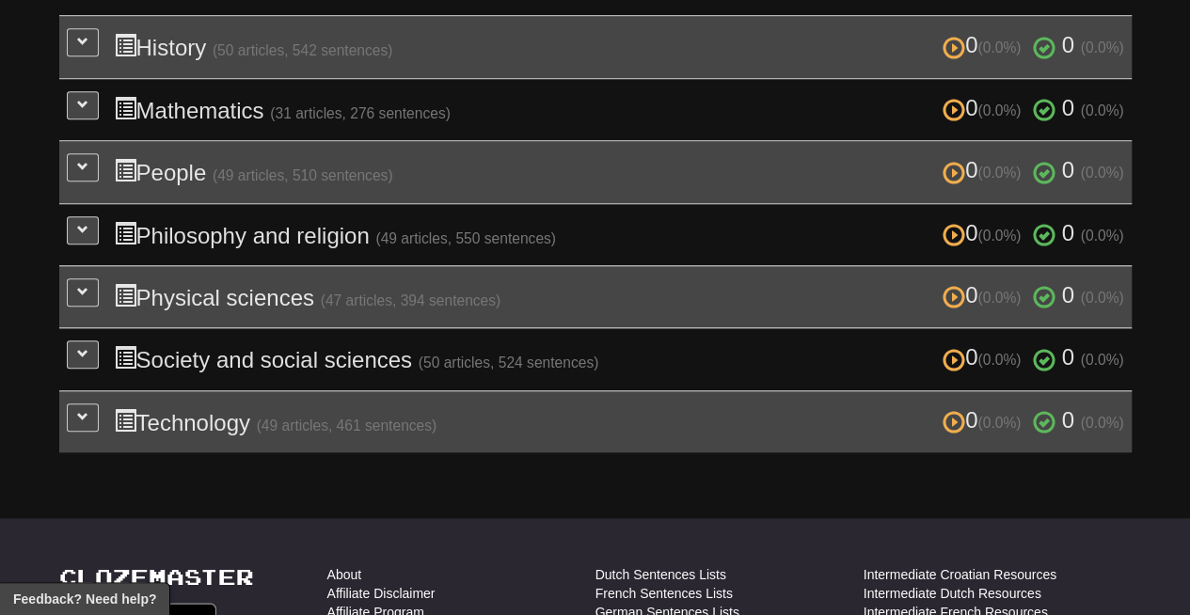
scroll to position [717, 0]
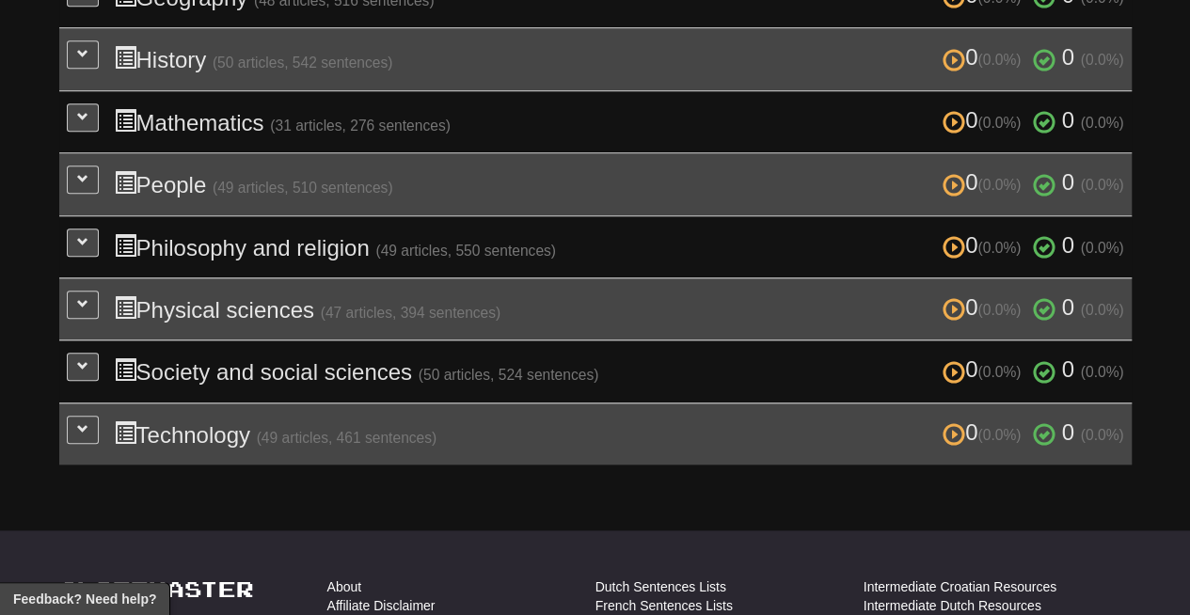
click at [397, 308] on small "(47 articles, 394 sentences)" at bounding box center [411, 313] width 181 height 16
click at [81, 303] on button at bounding box center [83, 305] width 32 height 28
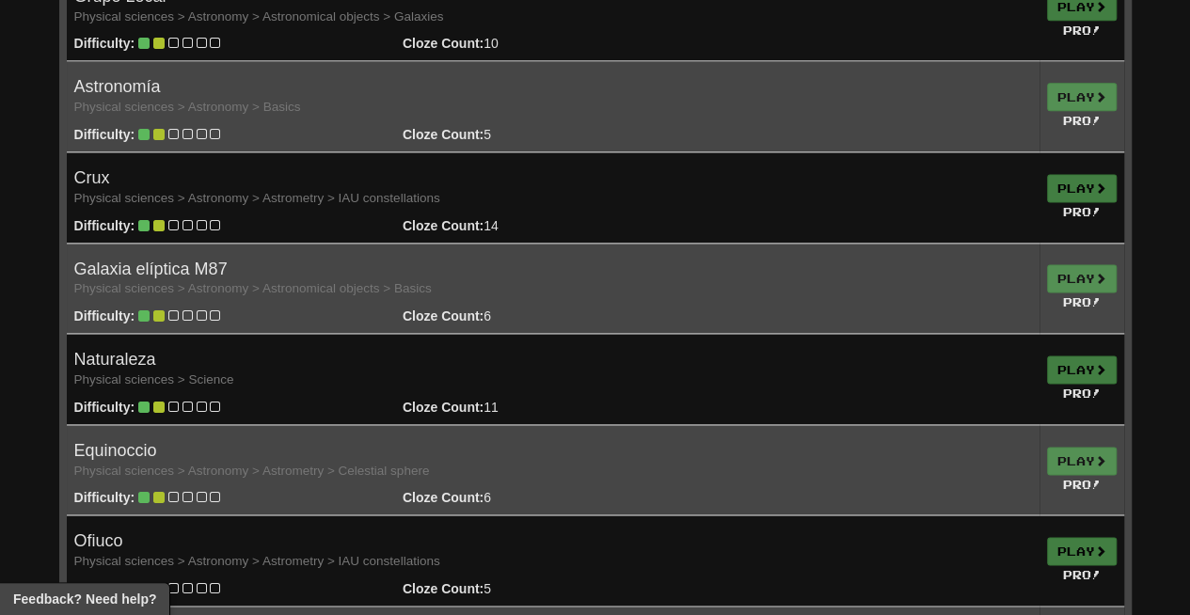
scroll to position [1192, 0]
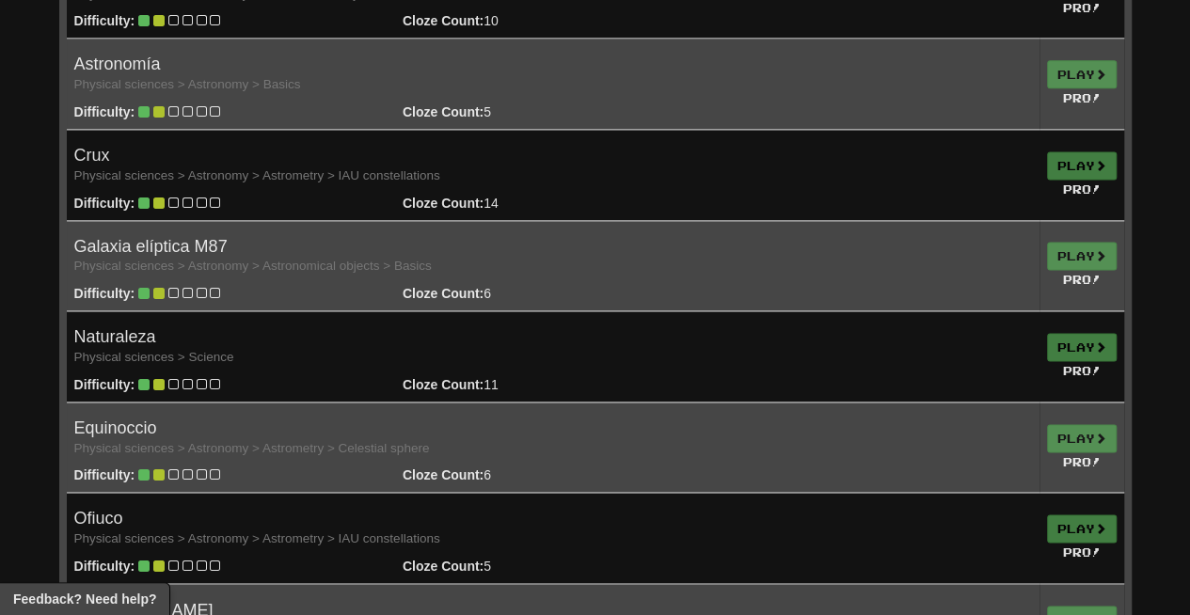
click at [1095, 340] on td "Play Pro!" at bounding box center [1081, 356] width 85 height 91
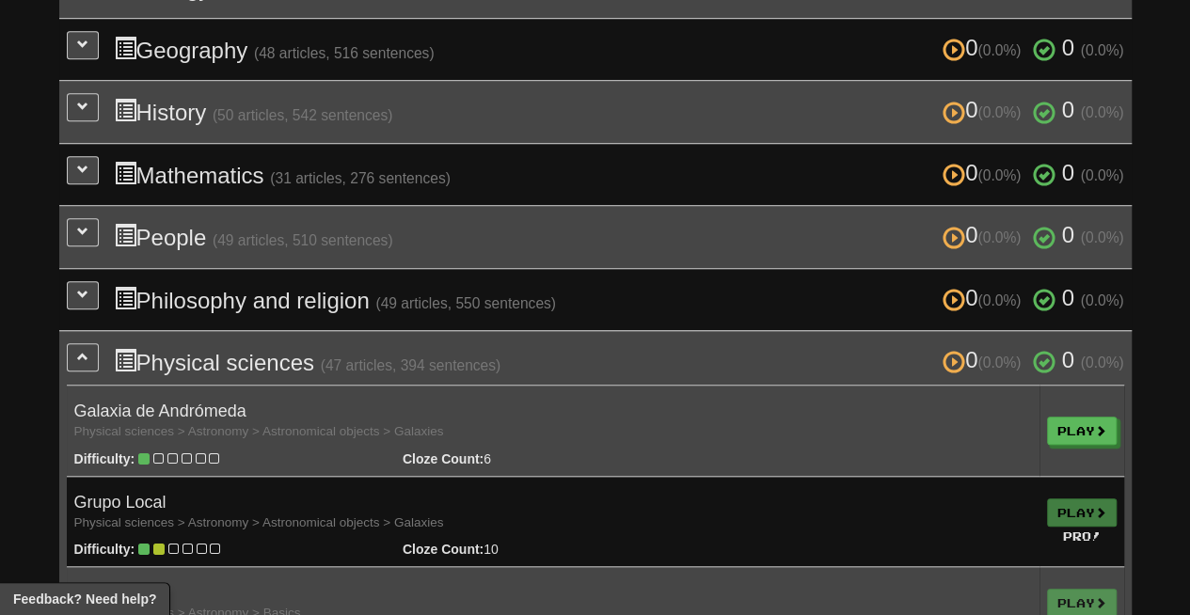
scroll to position [666, 0]
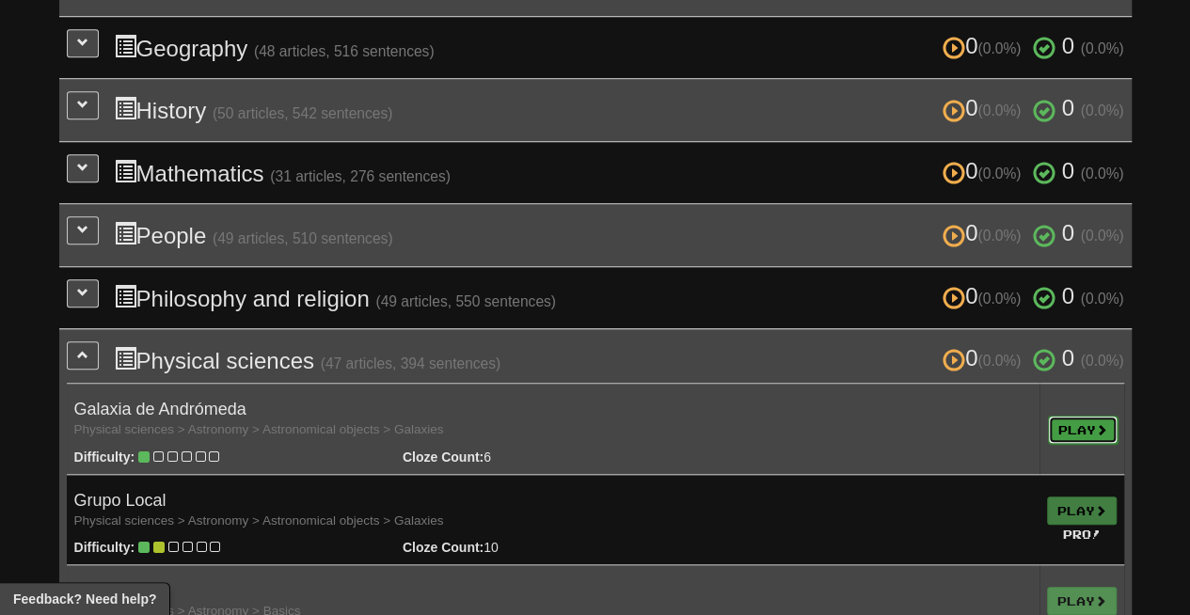
click at [1075, 416] on link "Play" at bounding box center [1083, 430] width 70 height 28
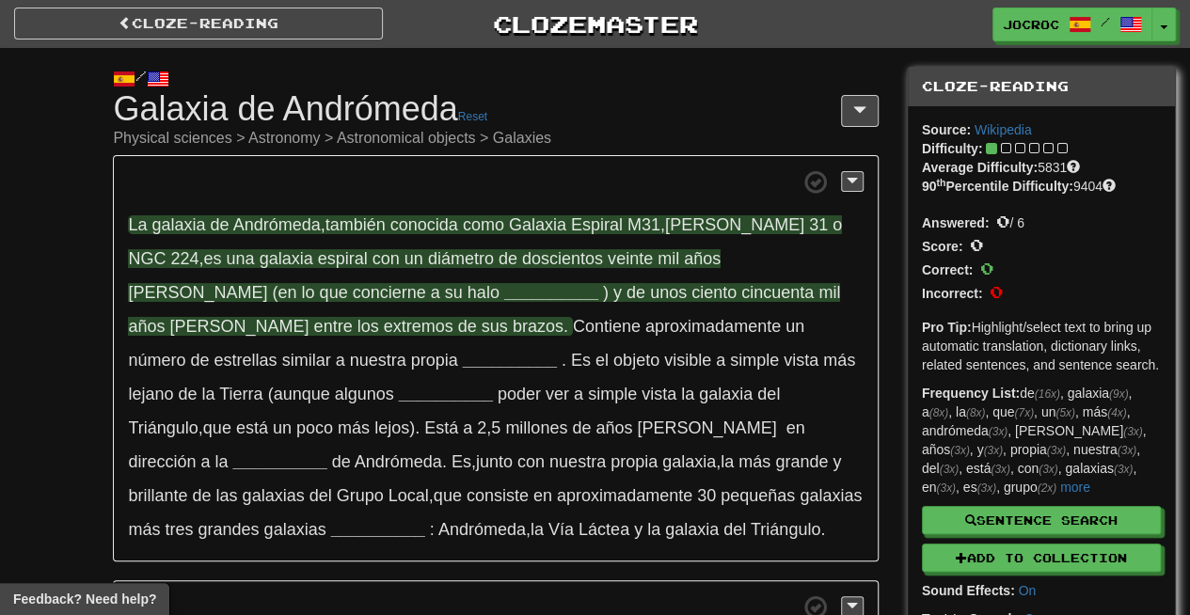
click at [504, 293] on strong "__________" at bounding box center [551, 292] width 94 height 19
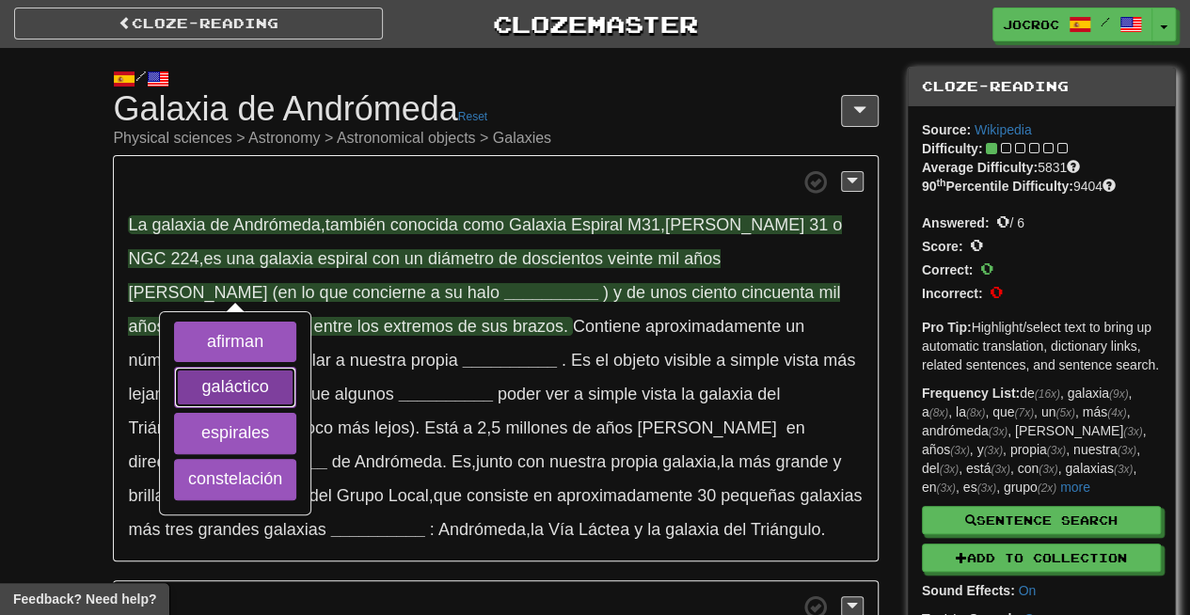
click at [261, 370] on button "galáctico" at bounding box center [235, 387] width 122 height 41
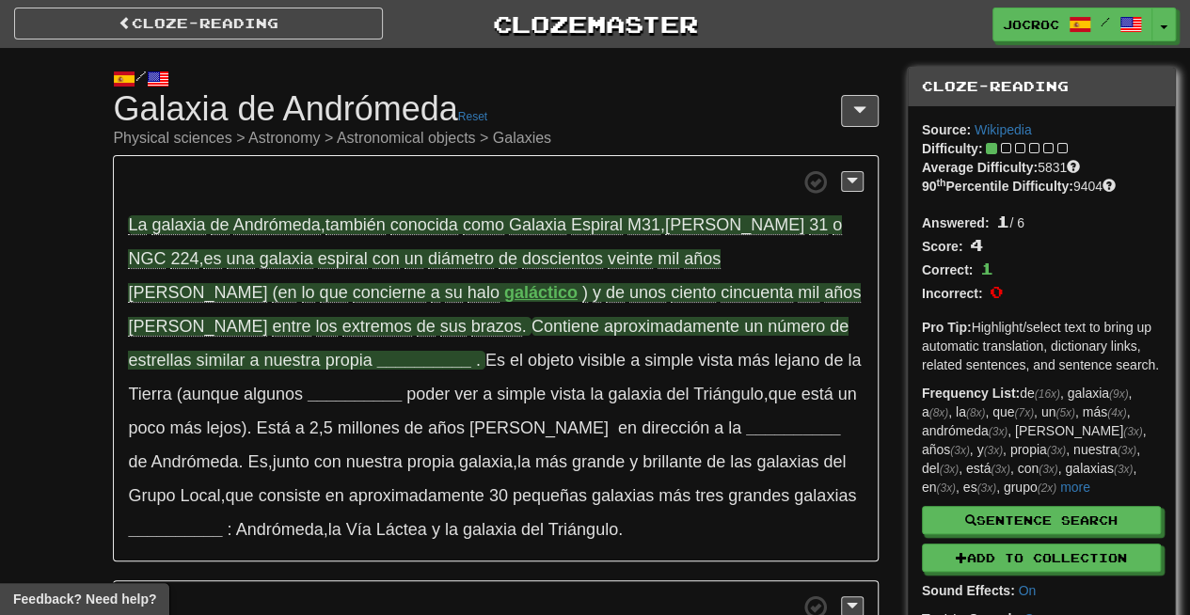
click at [471, 351] on strong "__________" at bounding box center [424, 360] width 94 height 19
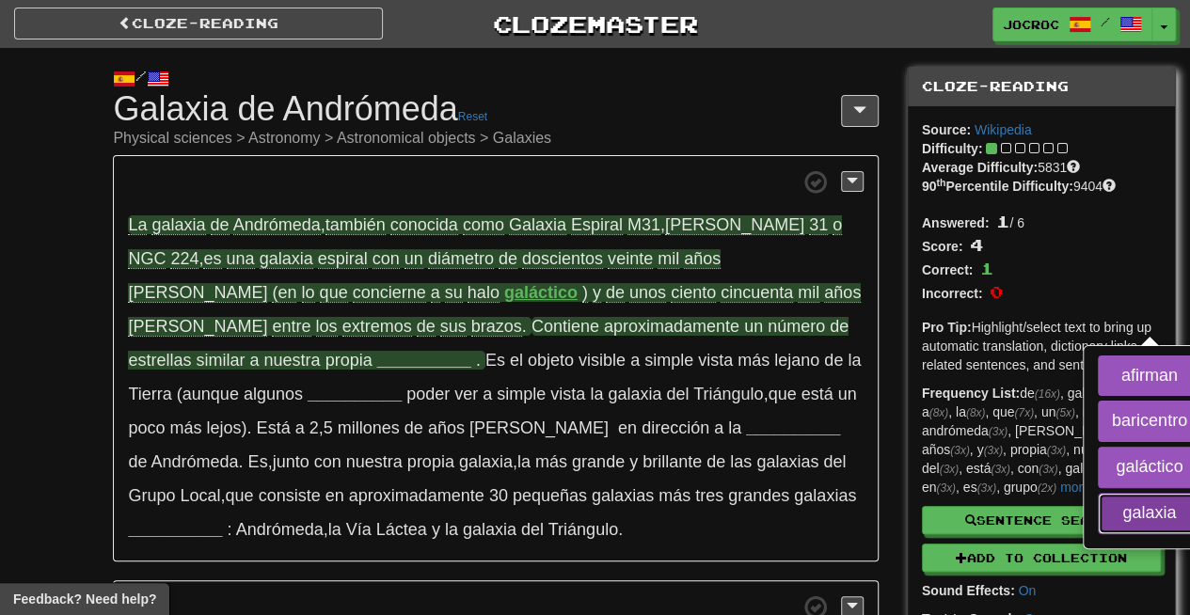
click at [1097, 503] on button "galaxia" at bounding box center [1148, 513] width 103 height 41
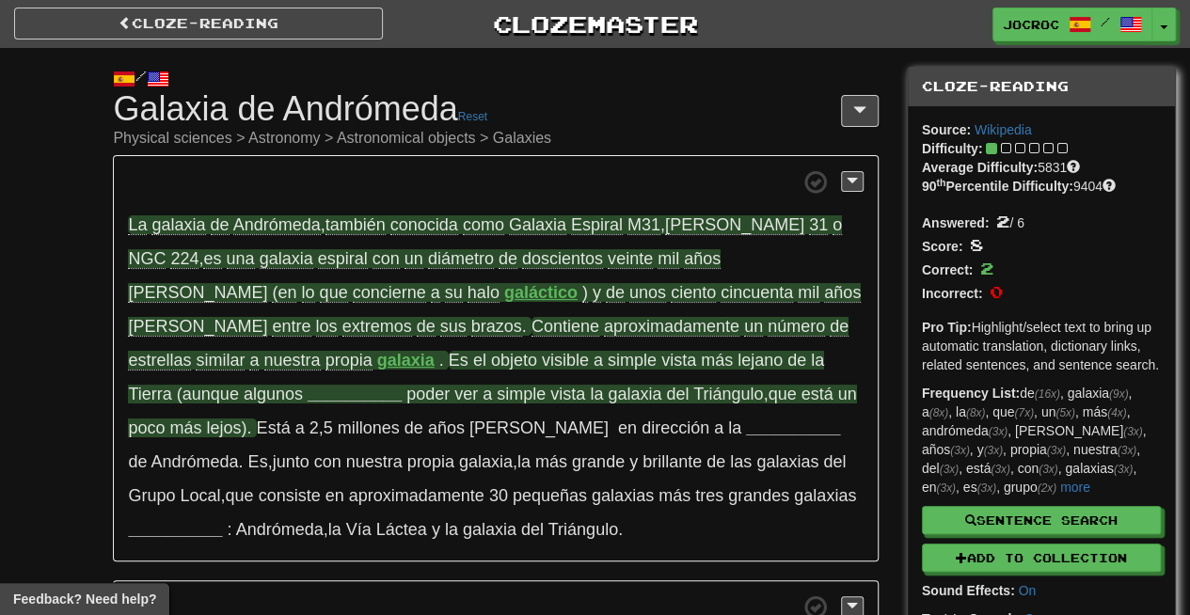
click at [402, 385] on strong "__________" at bounding box center [354, 394] width 94 height 19
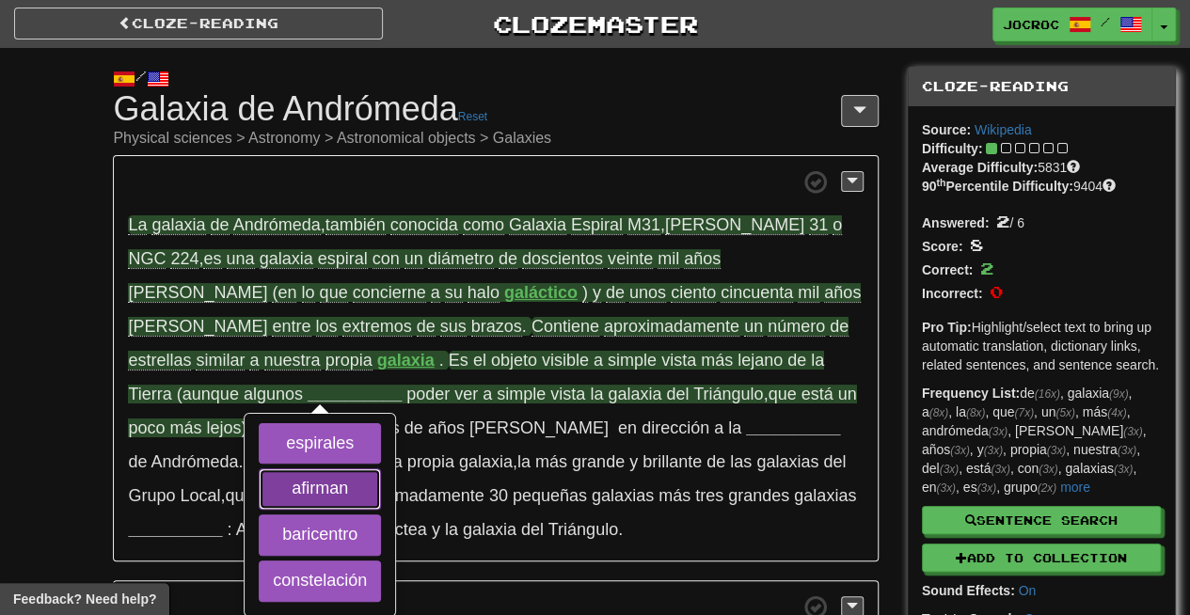
click at [381, 468] on button "afirman" at bounding box center [320, 488] width 122 height 41
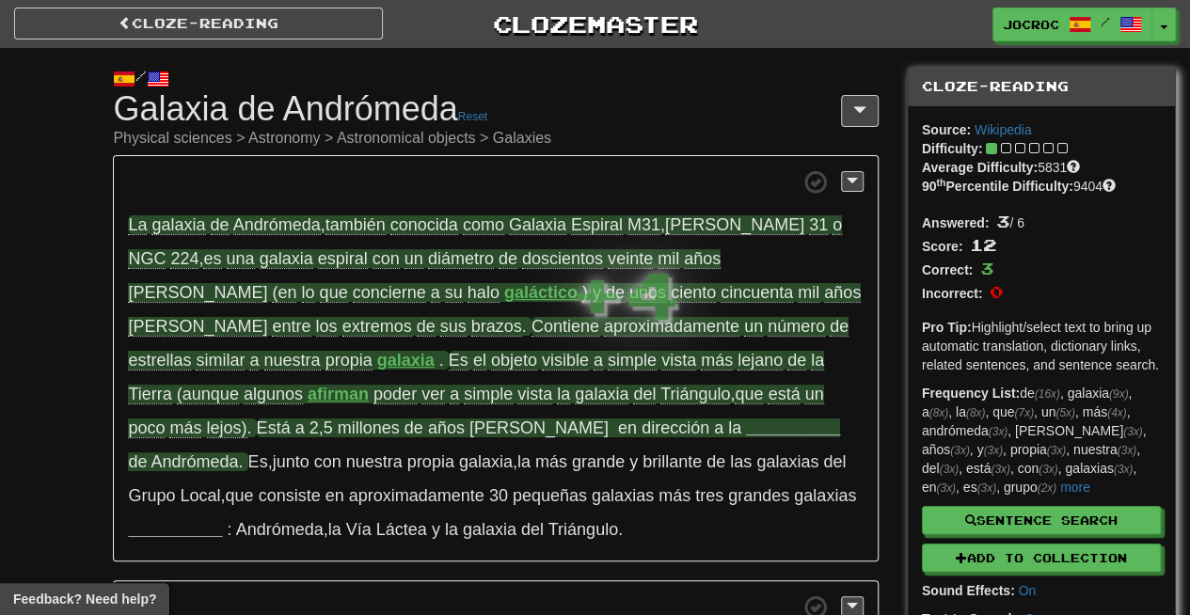
click at [746, 433] on strong "__________" at bounding box center [793, 427] width 94 height 19
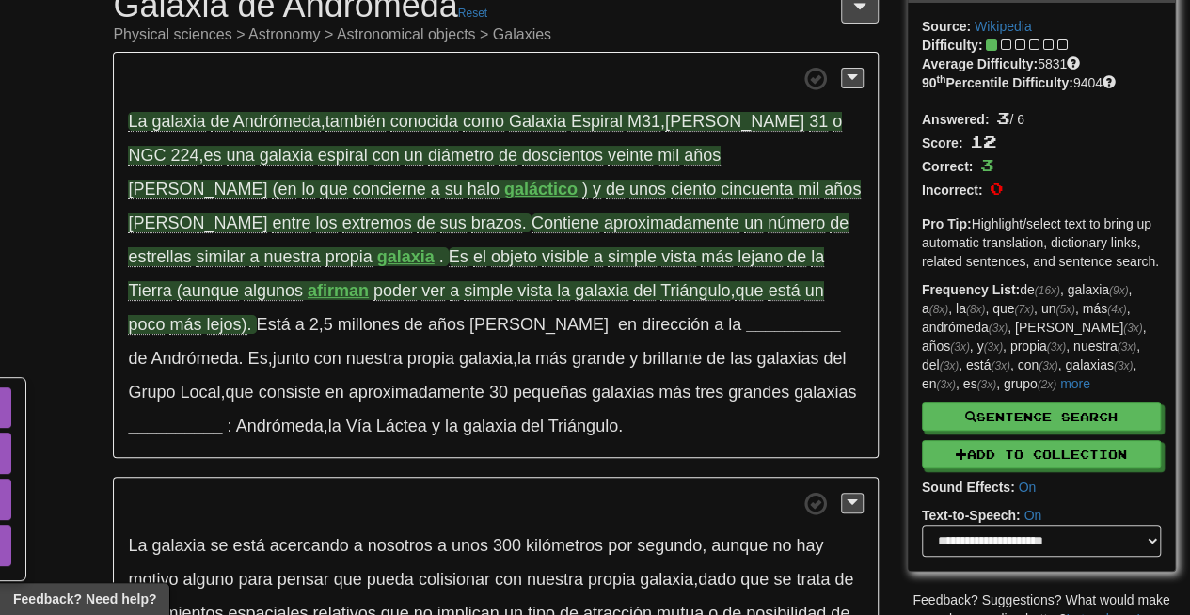
scroll to position [95, 0]
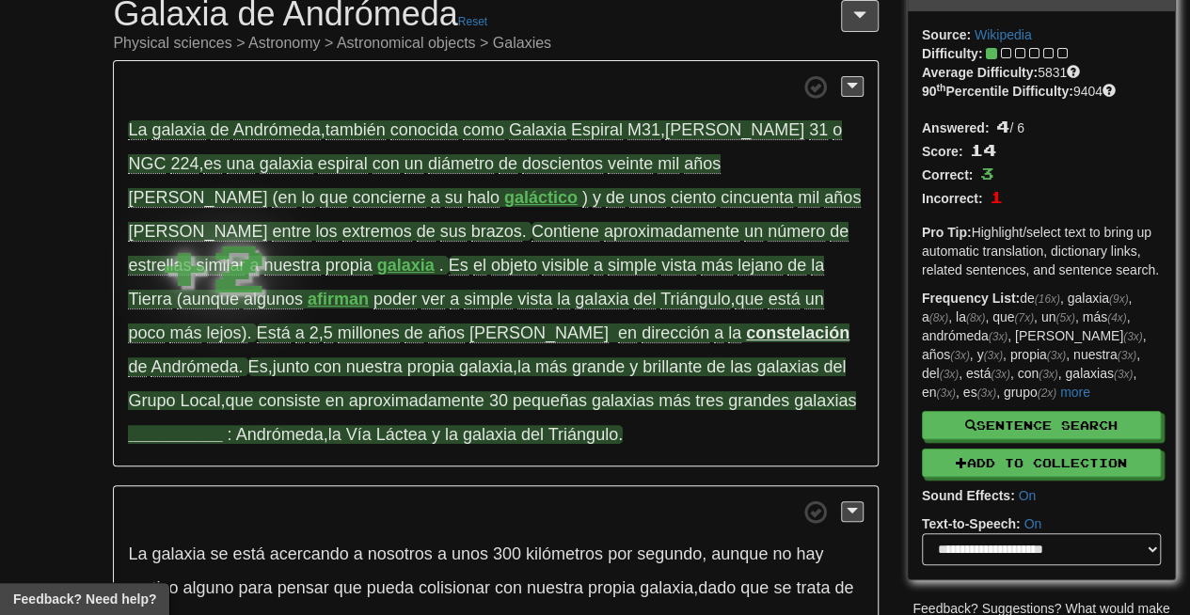
click at [222, 425] on strong "__________" at bounding box center [175, 434] width 94 height 19
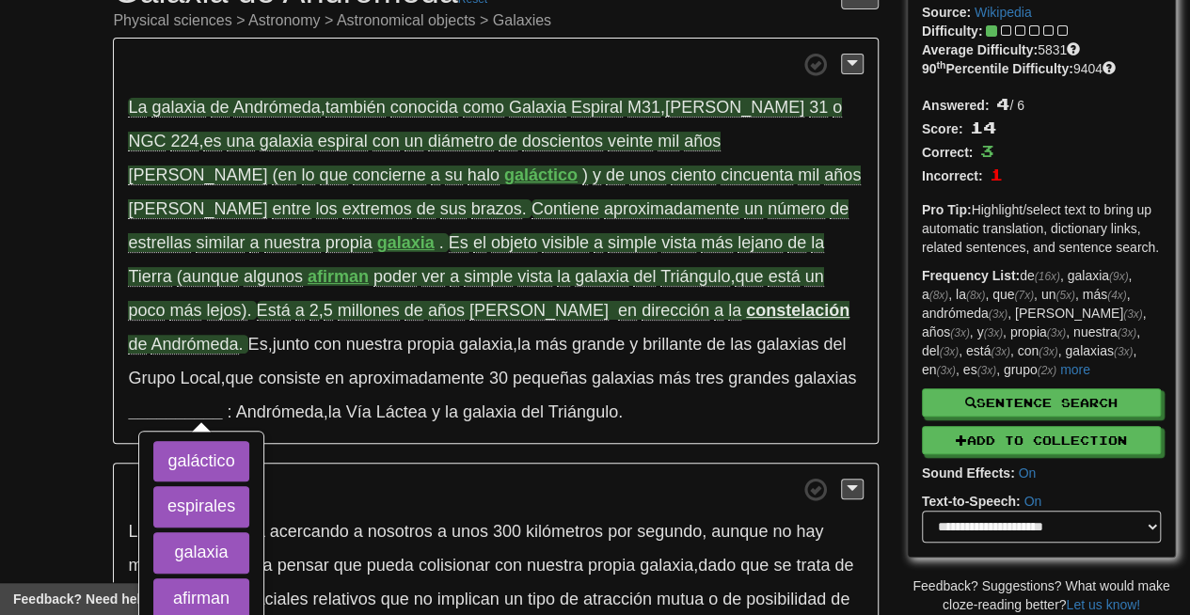
scroll to position [124, 0]
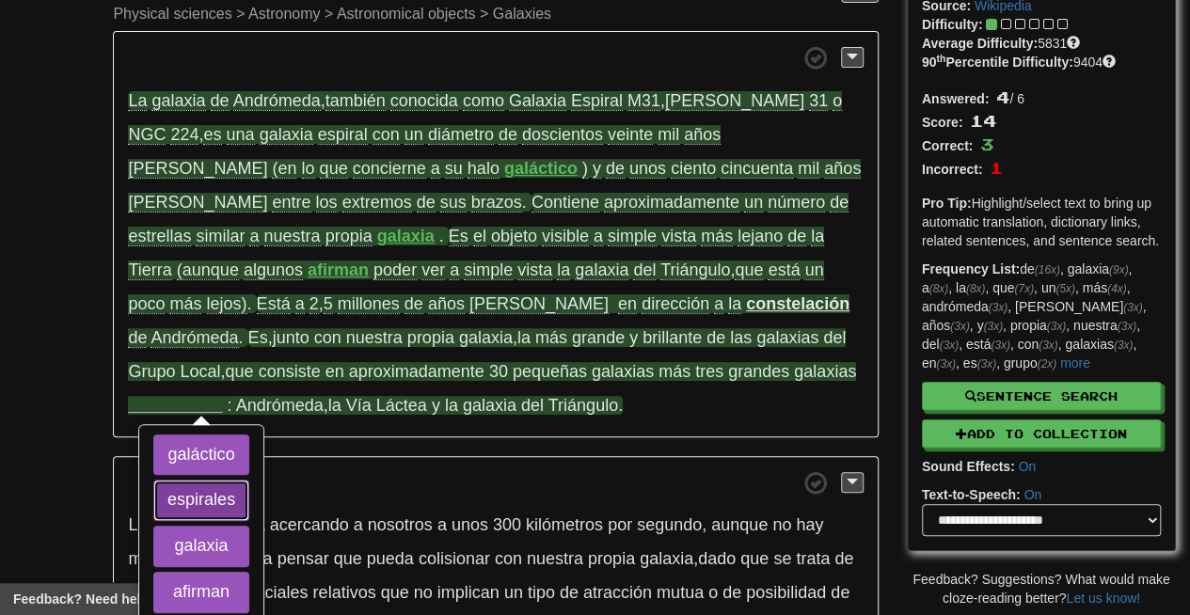
click at [249, 480] on button "espirales" at bounding box center [201, 500] width 96 height 41
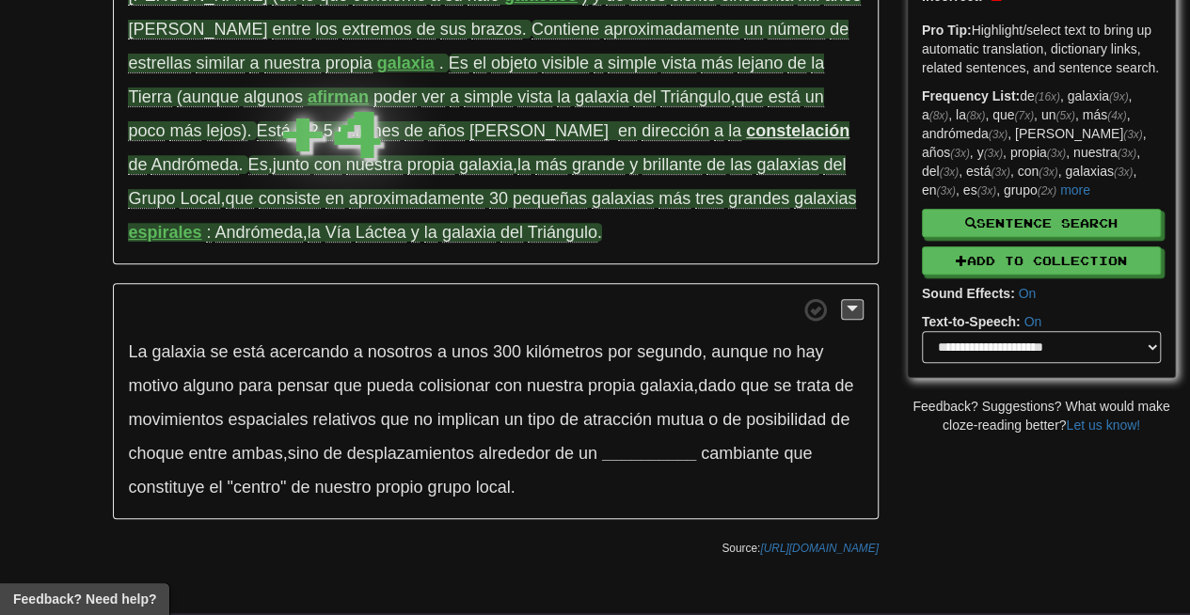
scroll to position [307, 0]
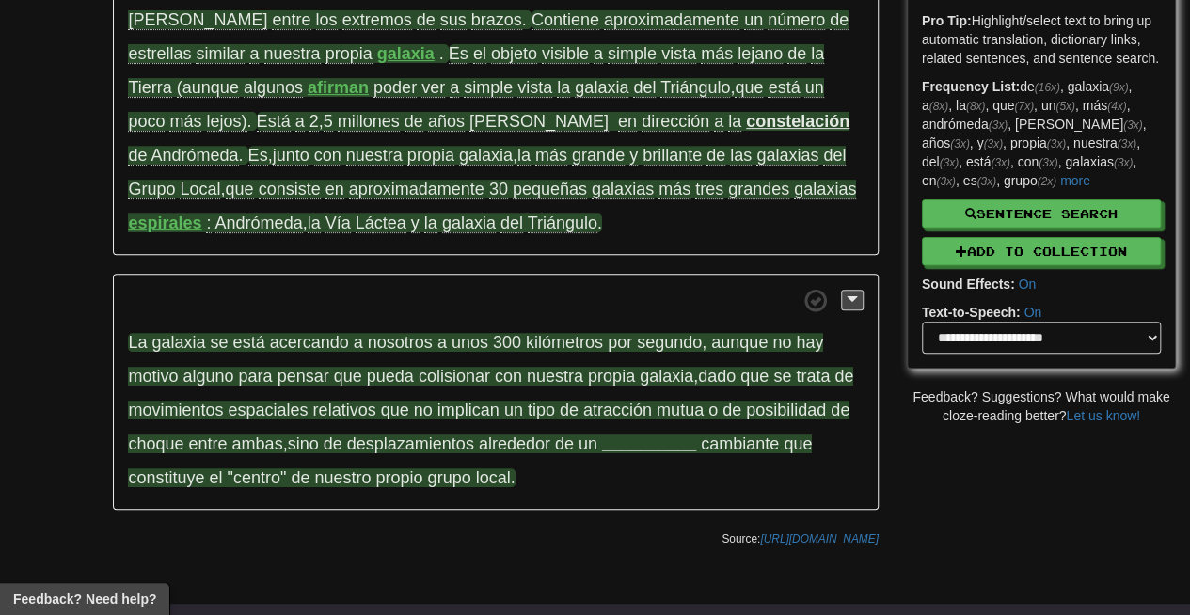
click at [638, 434] on strong "__________" at bounding box center [649, 443] width 94 height 19
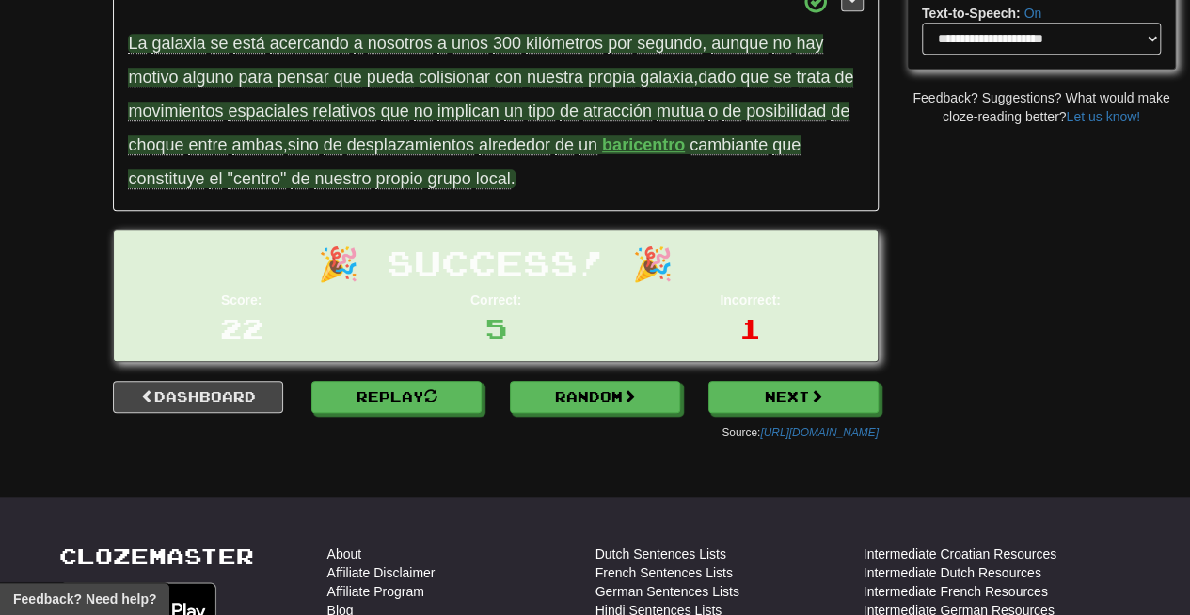
scroll to position [600, 0]
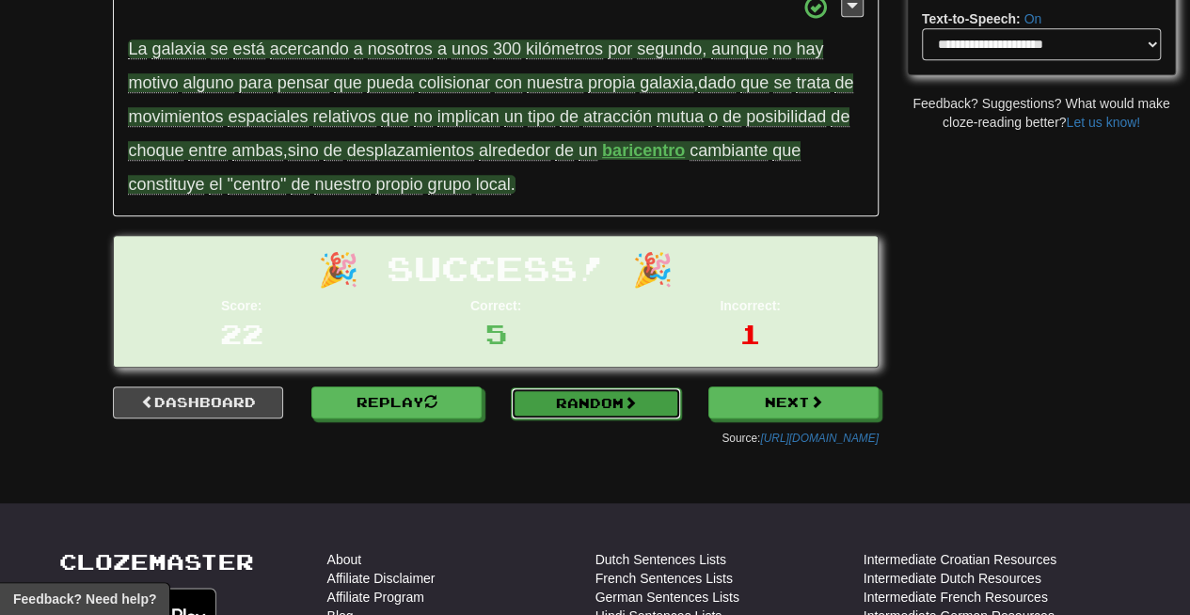
click at [577, 387] on link "Random" at bounding box center [596, 403] width 170 height 32
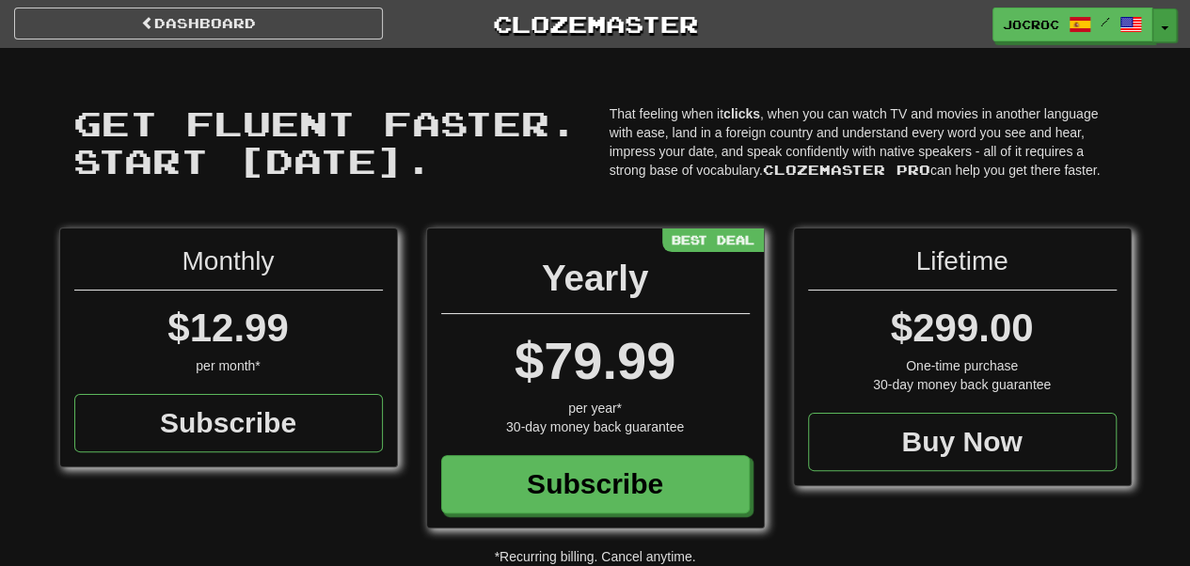
click at [1163, 26] on span "button" at bounding box center [1164, 28] width 8 height 4
